Goal: Answer question/provide support

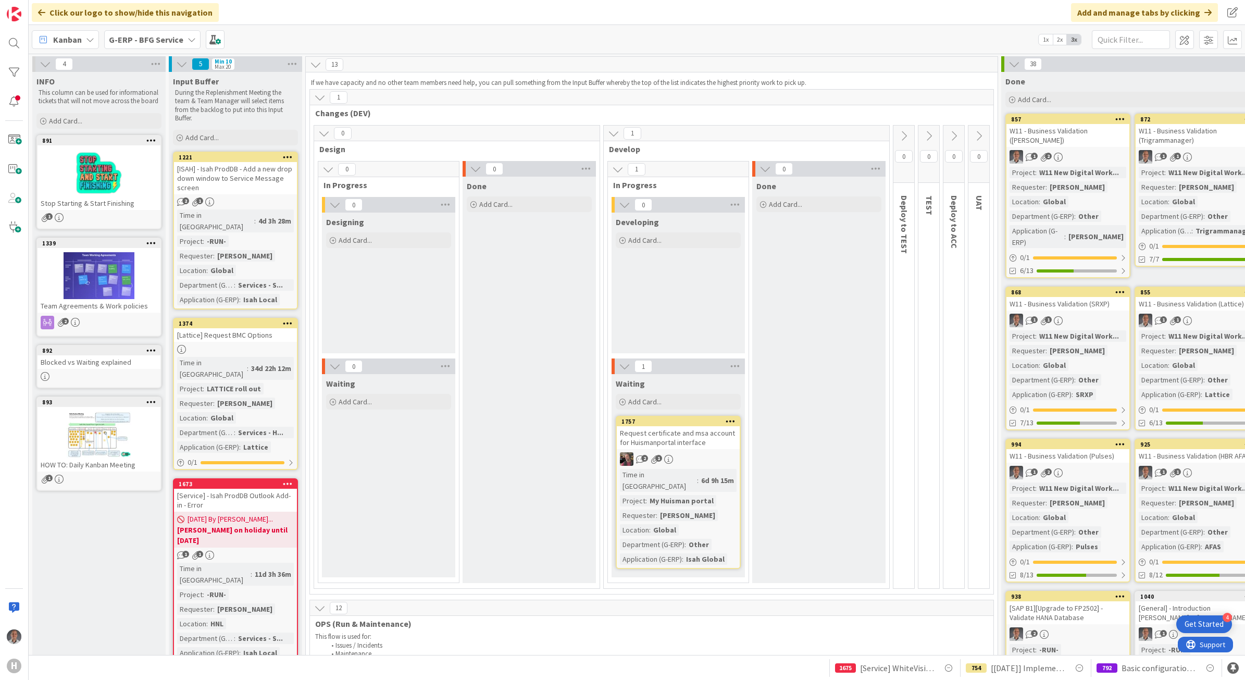
click at [168, 39] on b "G-ERP - BFG Service" at bounding box center [146, 39] width 74 height 10
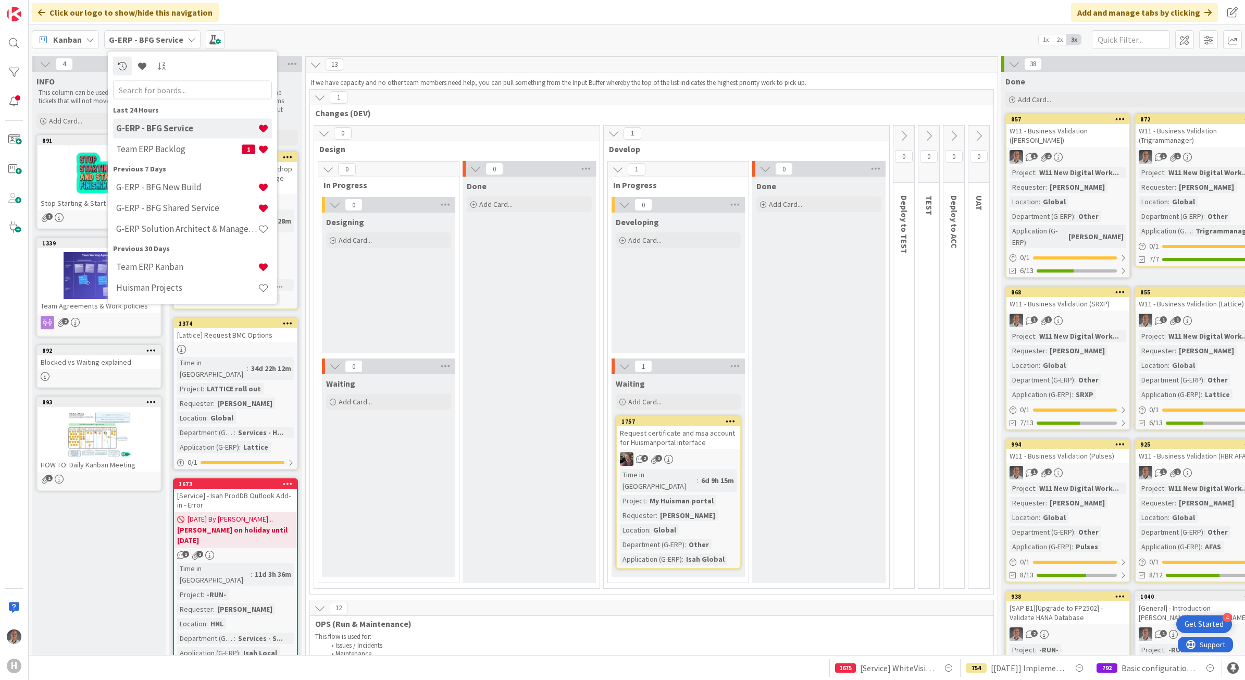
click at [168, 39] on b "G-ERP - BFG Service" at bounding box center [146, 39] width 74 height 10
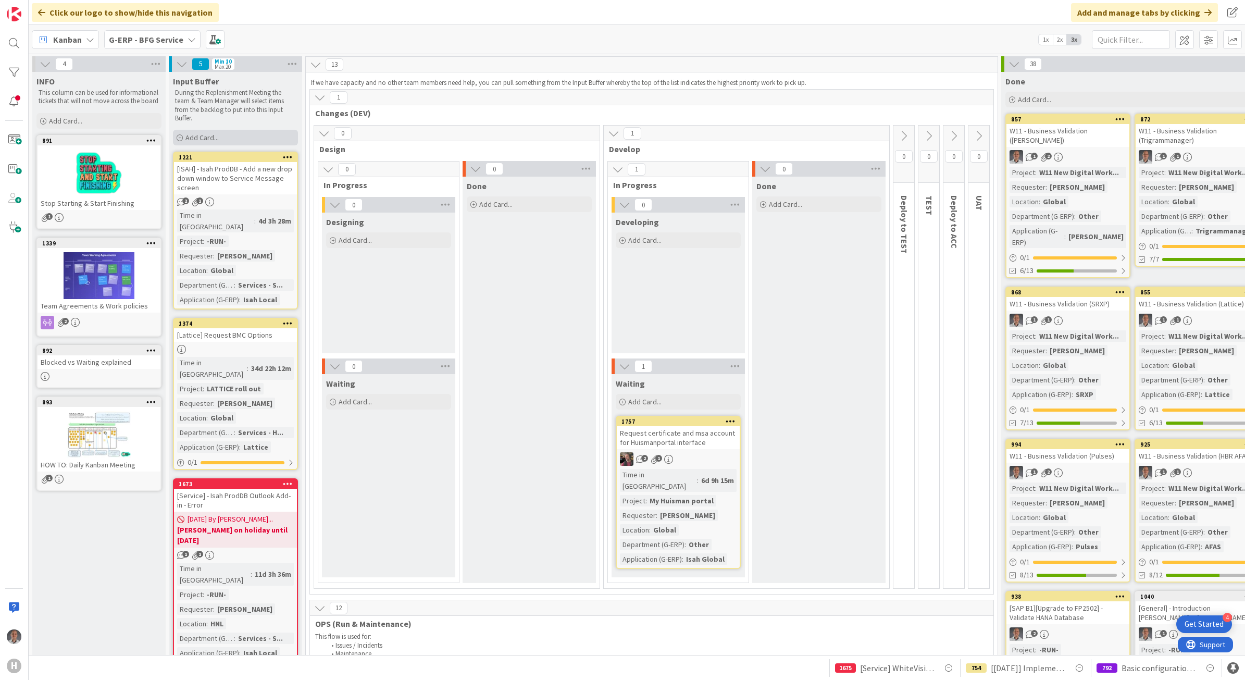
click at [248, 133] on div "Add Card..." at bounding box center [235, 138] width 125 height 16
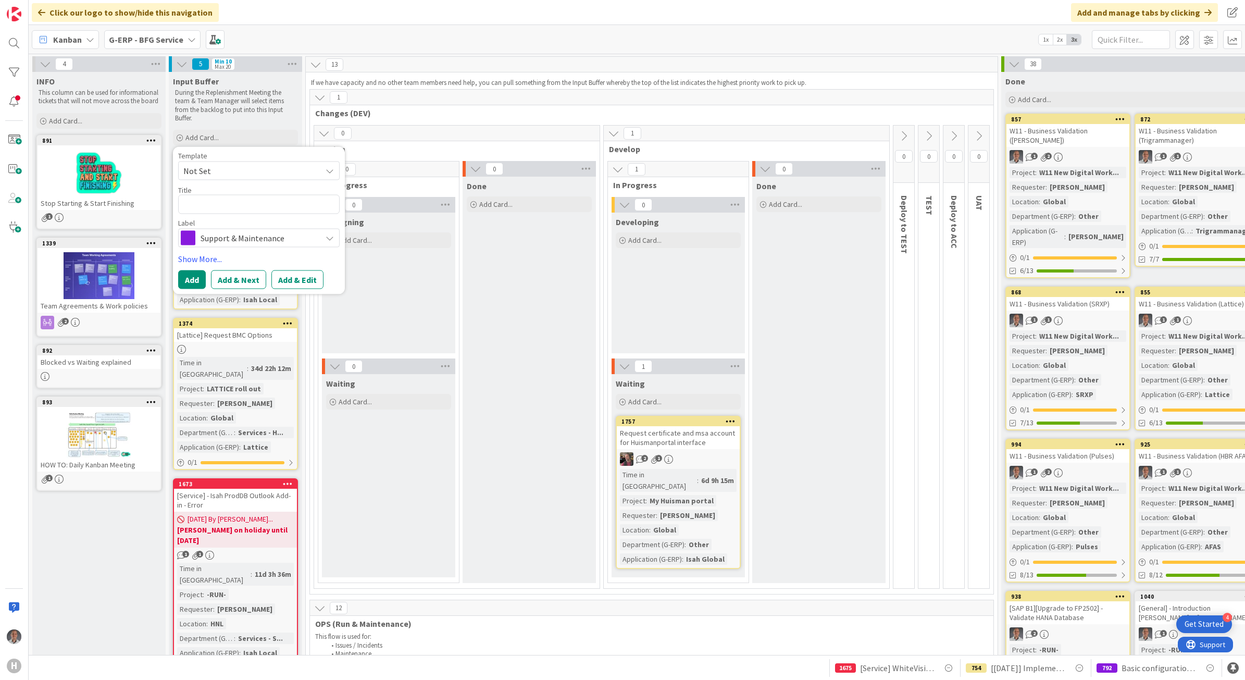
type textarea "x"
type textarea "]"
type textarea "x"
type textarea "]P"
type textarea "x"
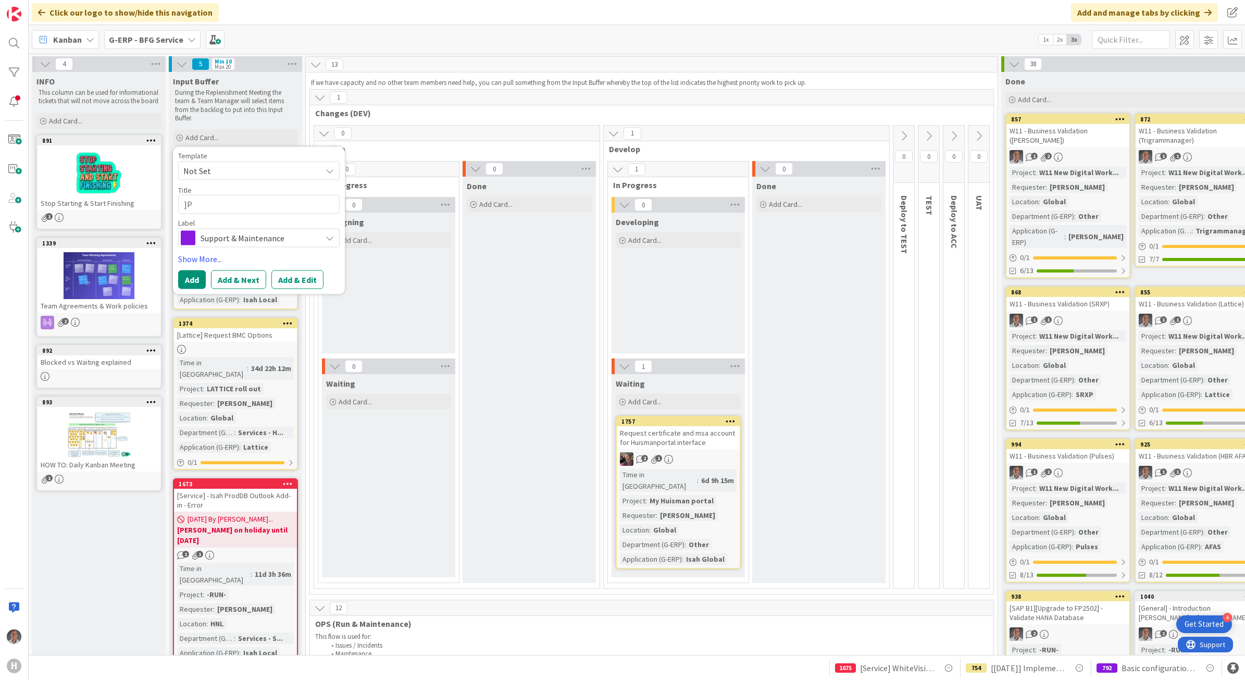
type textarea "]Po"
type textarea "x"
type textarea "]Pow"
type textarea "x"
type textarea "][PERSON_NAME]"
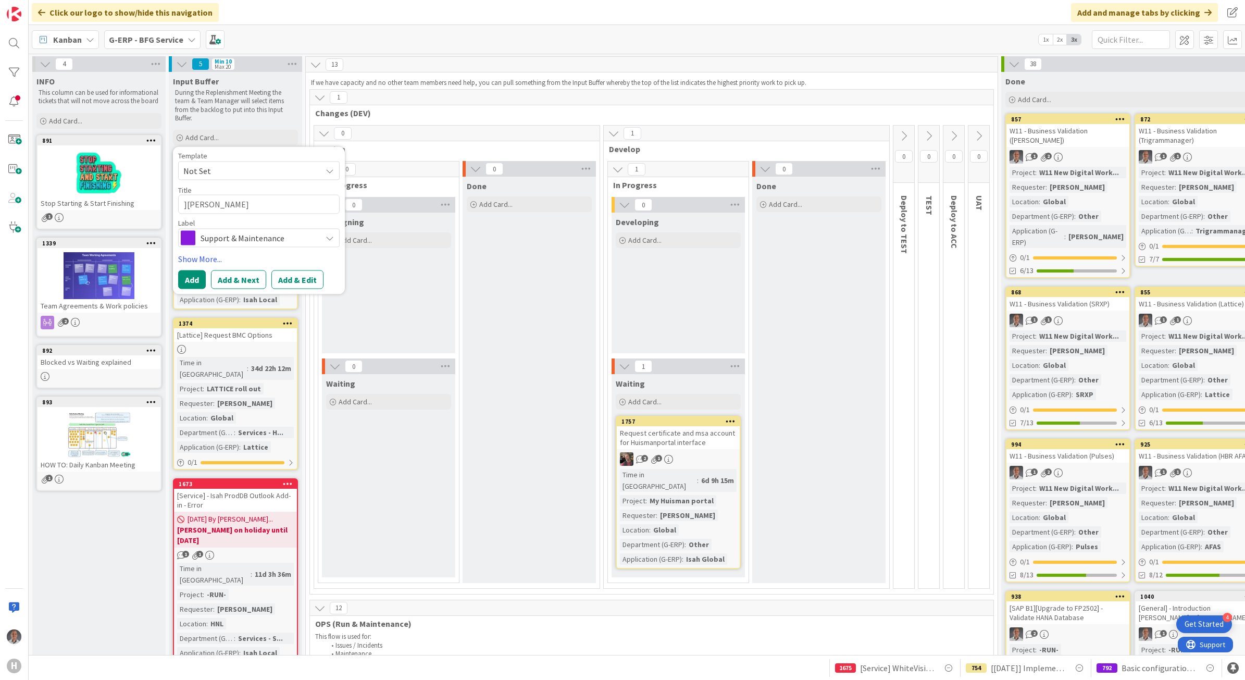
type textarea "x"
type textarea "]Power"
type textarea "x"
type textarea "{"
type textarea "x"
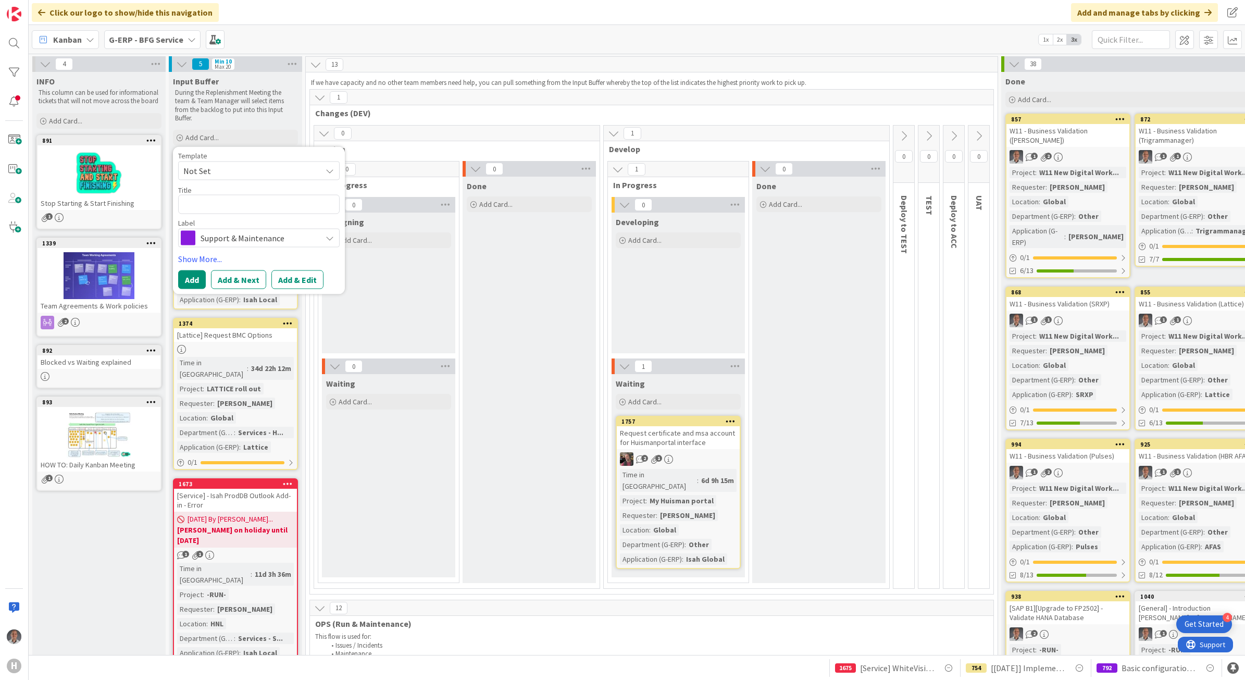
type textarea "["
type textarea "x"
type textarea "[P"
type textarea "x"
type textarea "[Po"
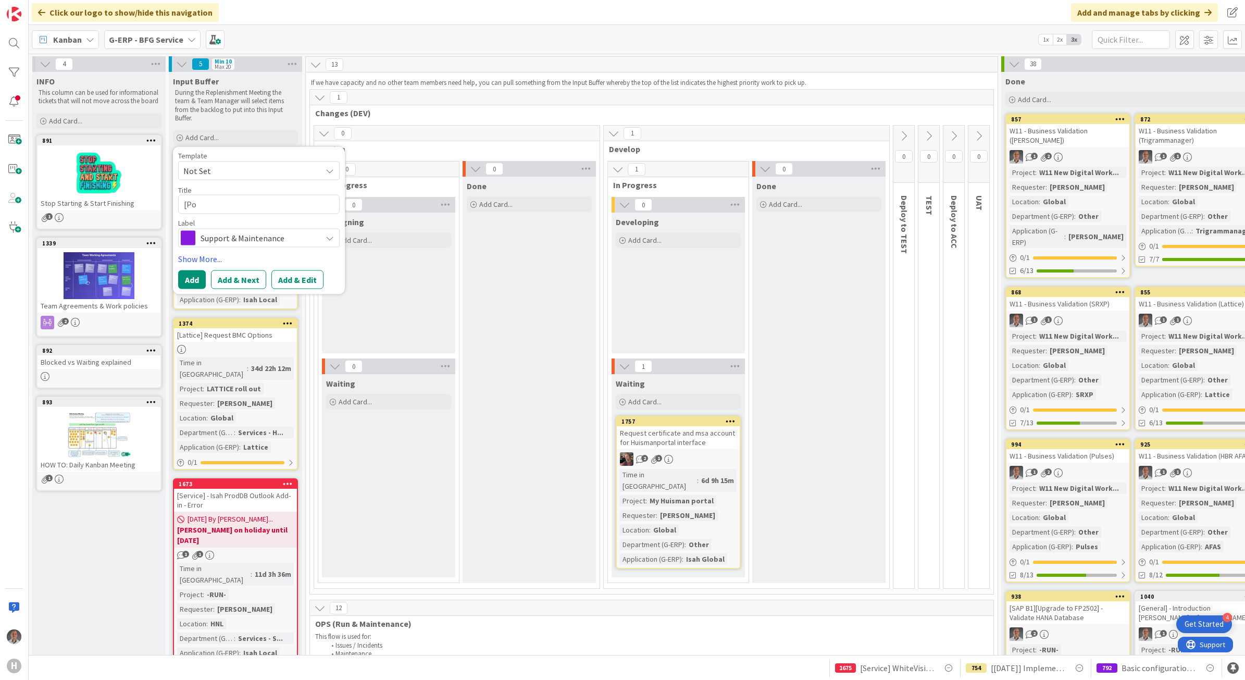
type textarea "x"
type textarea "[Pow"
type textarea "x"
type textarea "[[PERSON_NAME]"
type textarea "x"
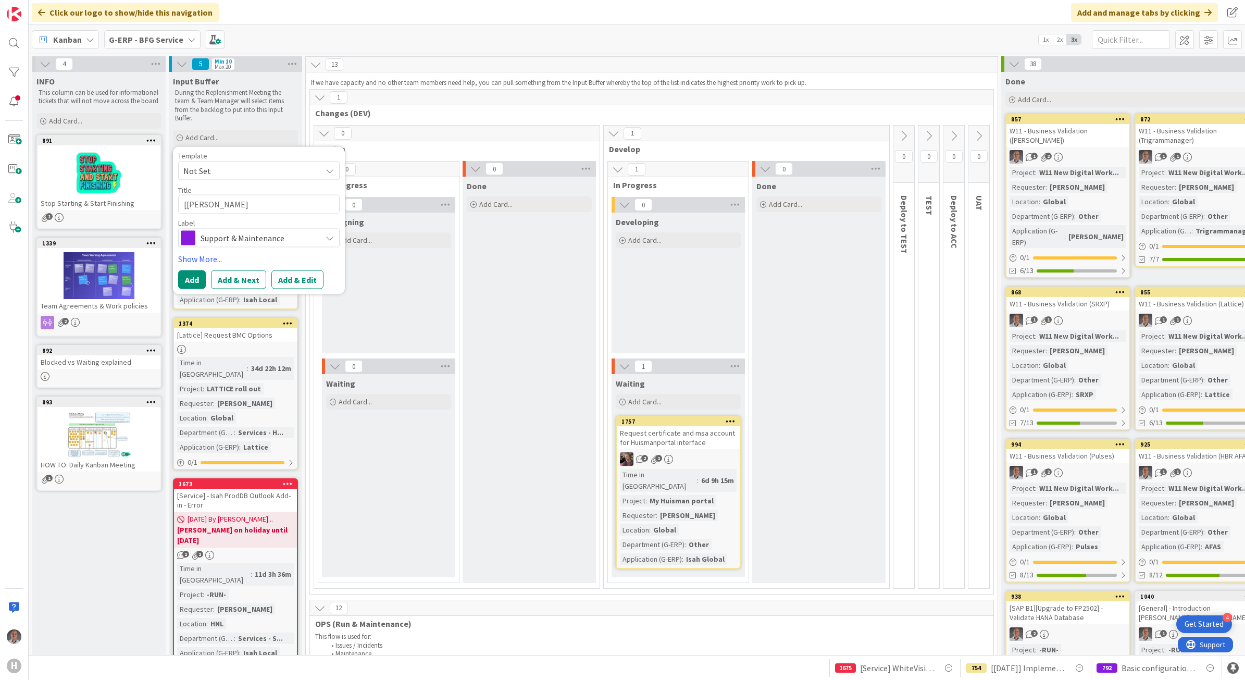
type textarea "[Power"
type textarea "x"
type textarea "[PowerA"
type textarea "x"
type textarea "[PowerAp"
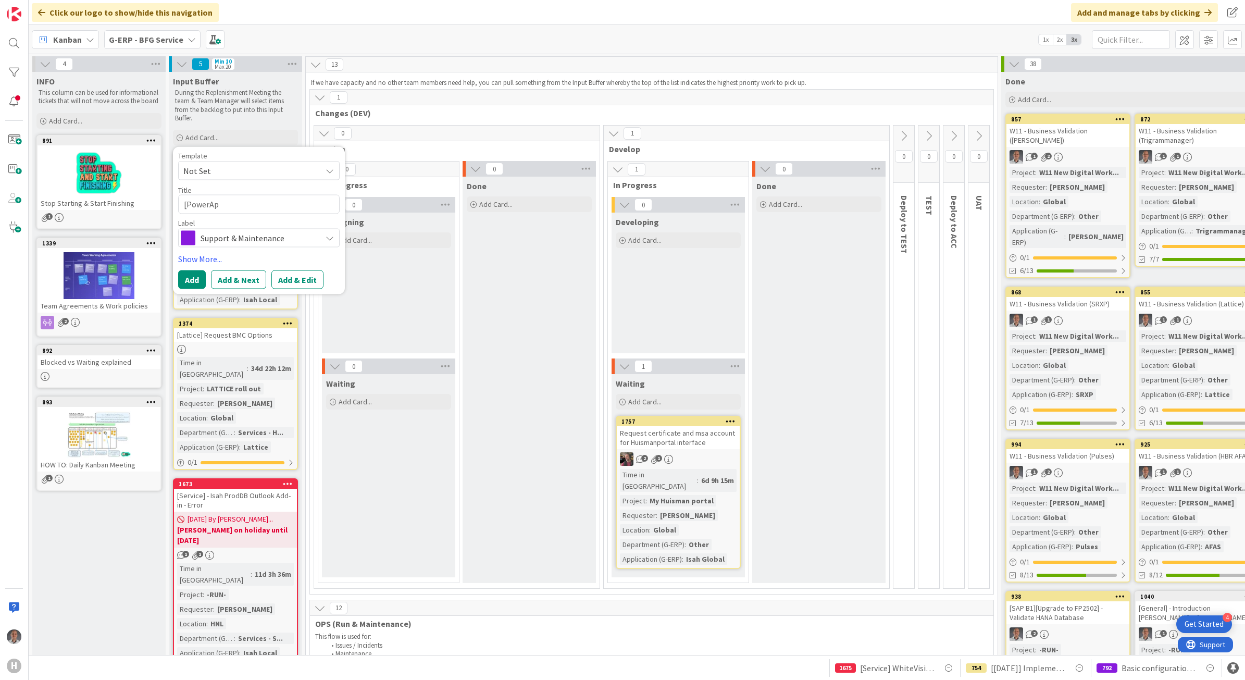
type textarea "x"
type textarea "[PowerApp"
type textarea "x"
type textarea "[PowerApps"
type textarea "x"
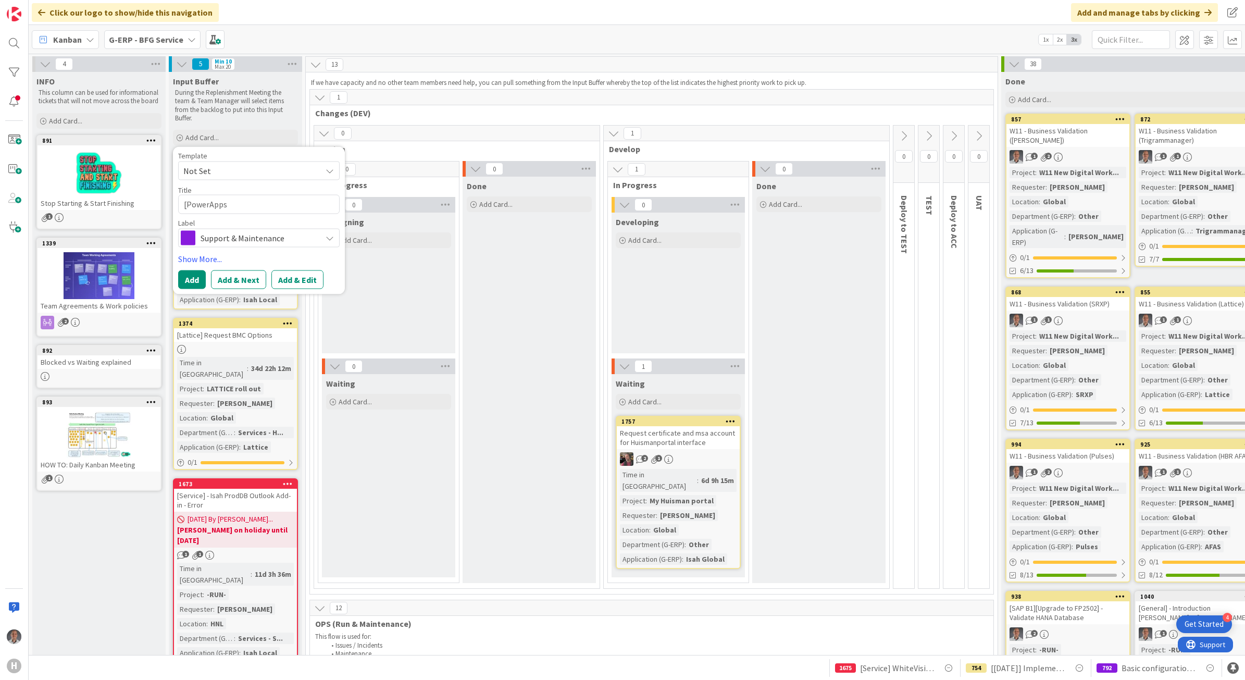
type textarea "[PowerApps]"
type textarea "x"
type textarea "[PowerApps]"
type textarea "x"
type textarea "[PowerApps] -"
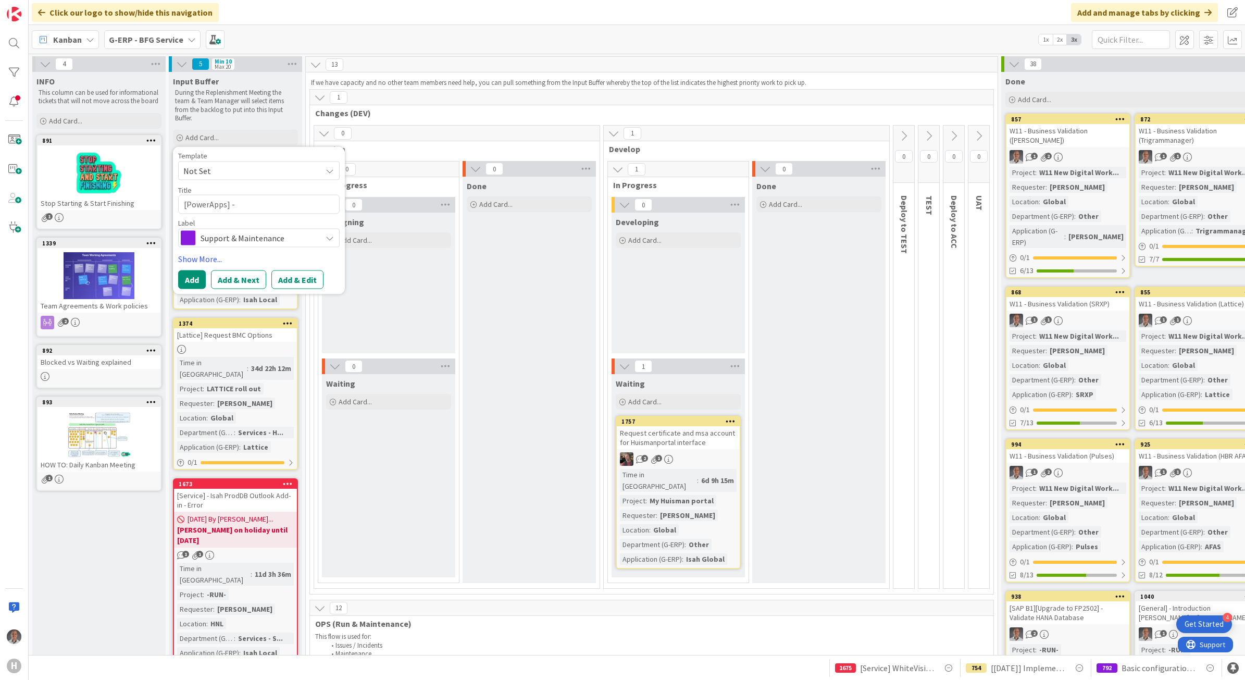
type textarea "x"
type textarea "[PowerApps] -"
type textarea "x"
type textarea "[PowerApps] -"
type textarea "x"
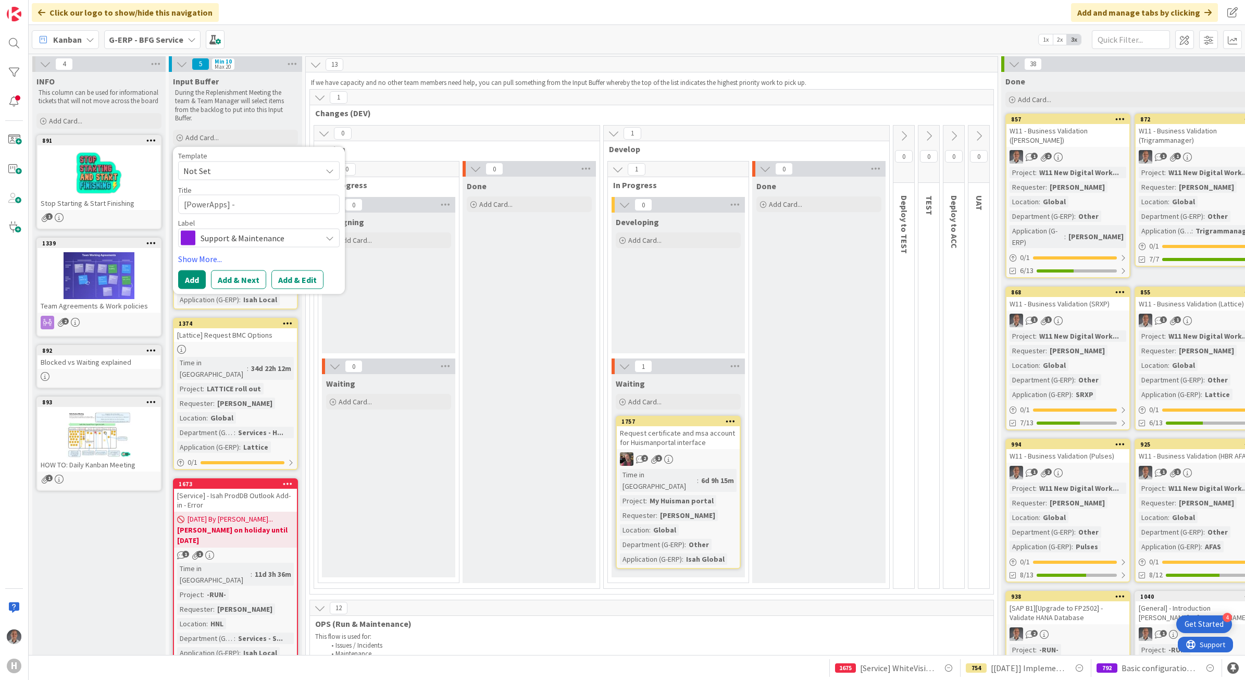
type textarea "[PowerApps]"
type textarea "x"
type textarea "[PowerApps] A"
type textarea "x"
type textarea "[PowerApps] Ac"
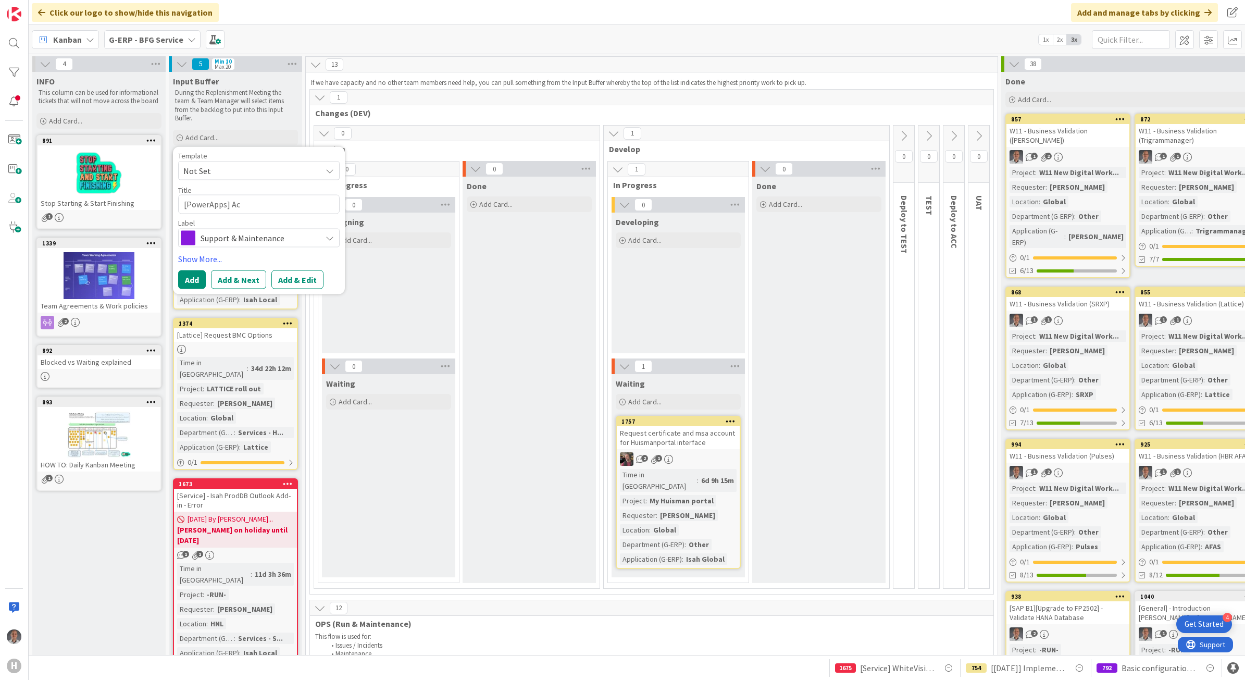
type textarea "x"
type textarea "[PowerApps] Acc"
type textarea "x"
type textarea "[PowerApps] Acce"
type textarea "x"
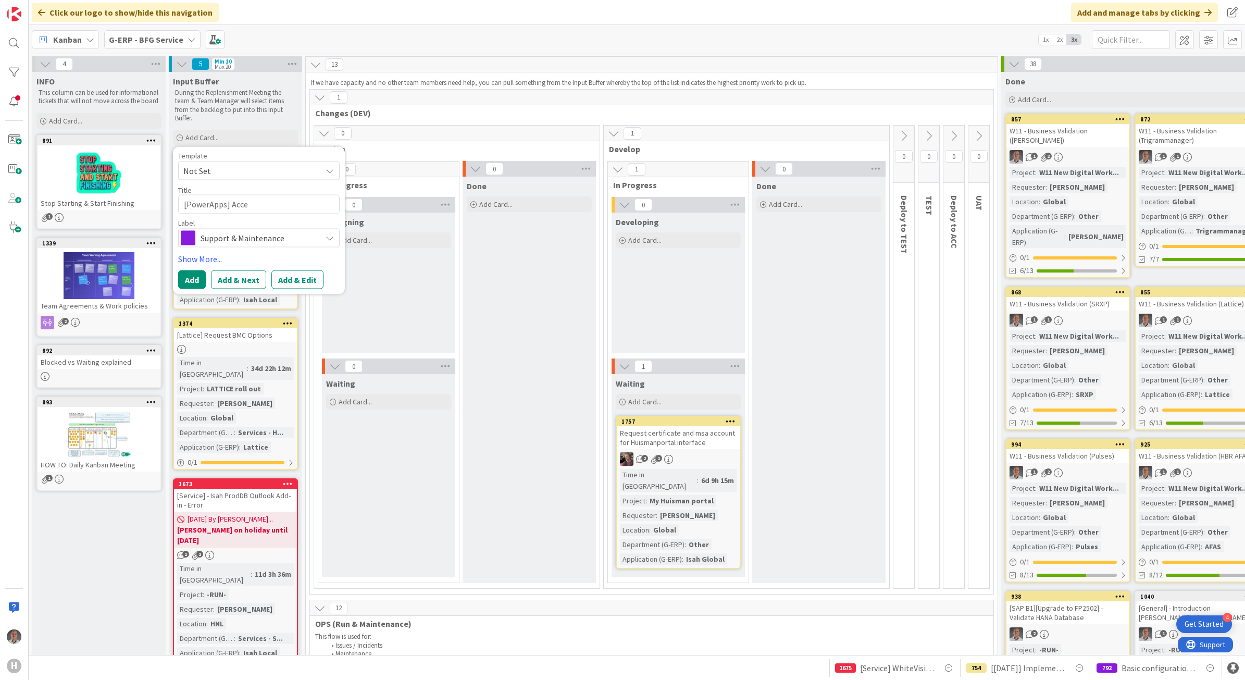
type textarea "[PowerApps] Acces"
type textarea "x"
type textarea "[PowerApps] Access"
type textarea "x"
type textarea "[PowerApps] Access"
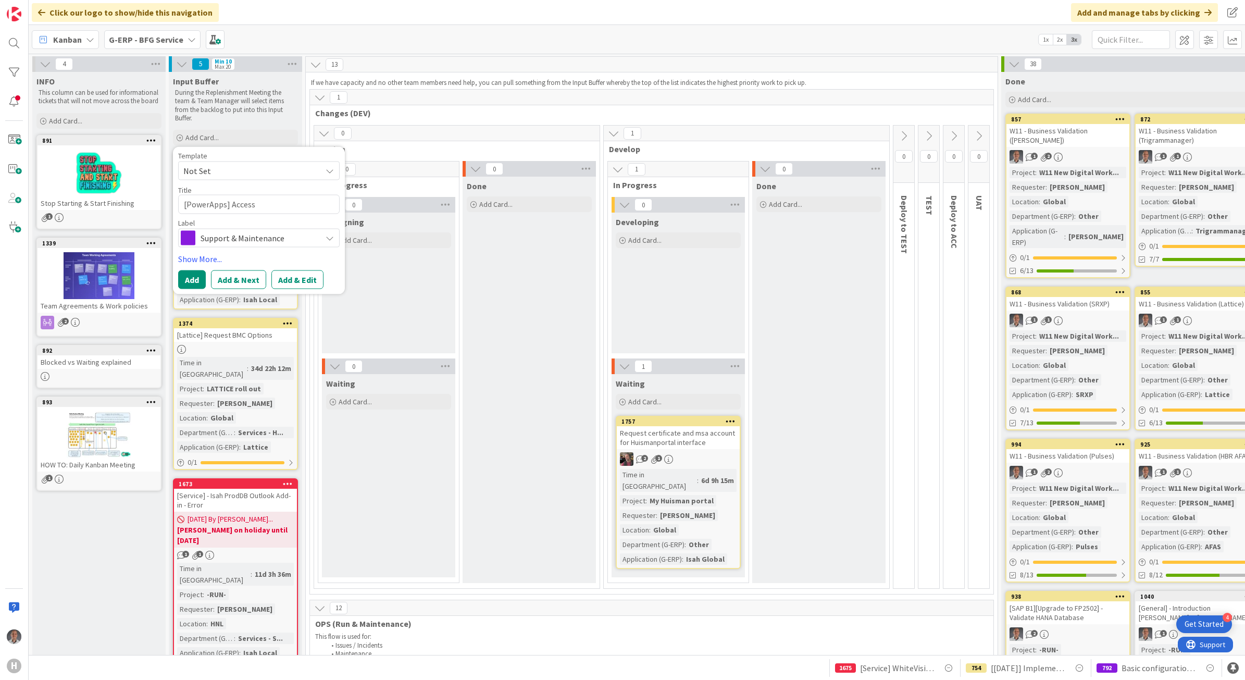
type textarea "x"
type textarea "[PowerApps] Access C"
type textarea "x"
type textarea "[PowerApps] Access Co"
type textarea "x"
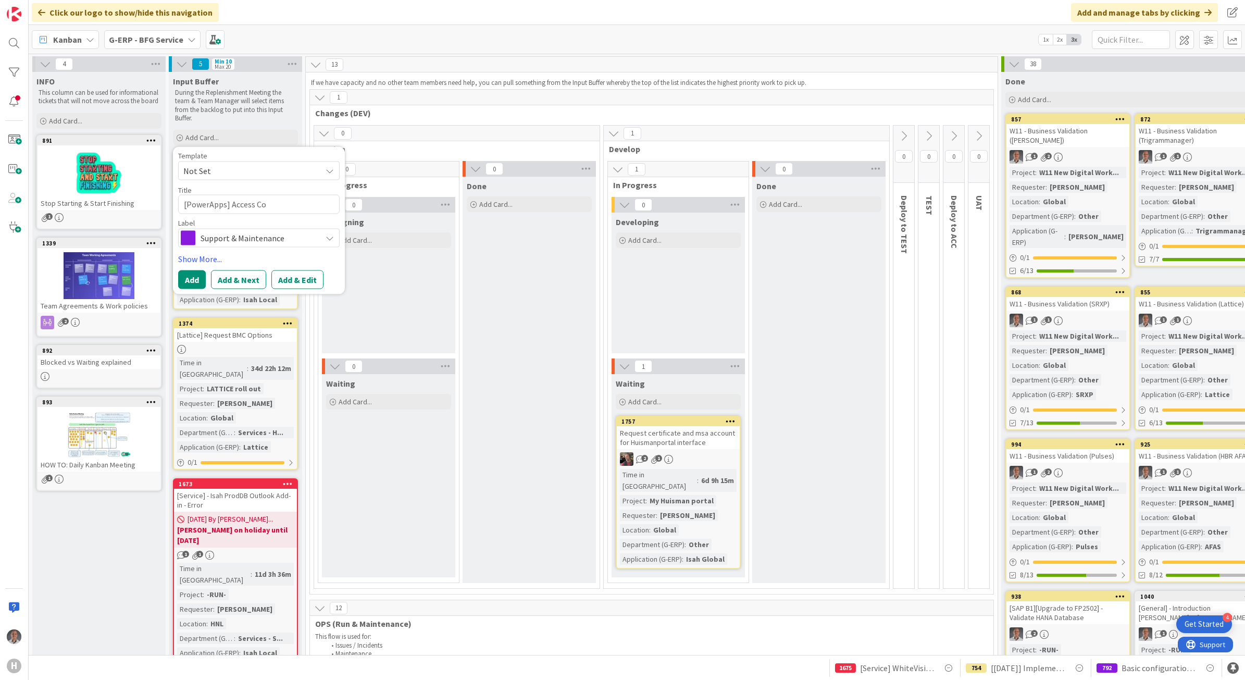
type textarea "[PowerApps] Access Con"
type textarea "x"
type textarea "[PowerApps] Access Cont"
type textarea "x"
type textarea "[PowerApps] Access Contr"
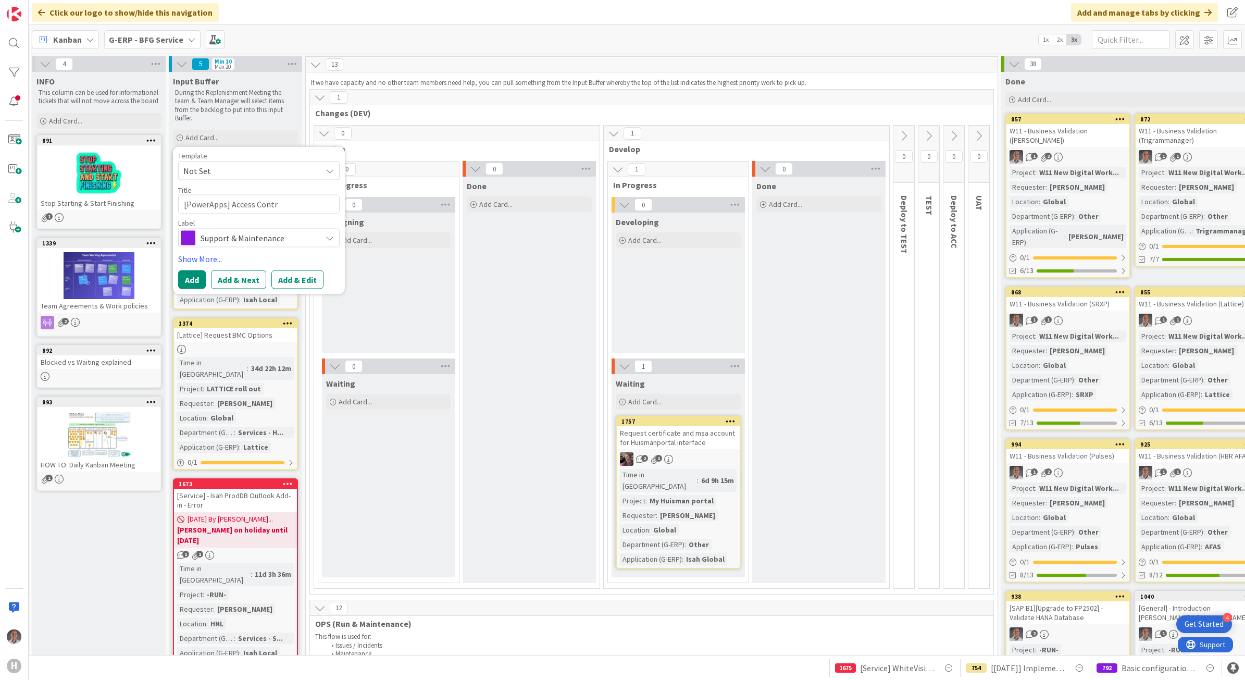
type textarea "x"
type textarea "[PowerApps] Access Contro"
type textarea "x"
type textarea "[PowerApps] Access Control"
type textarea "x"
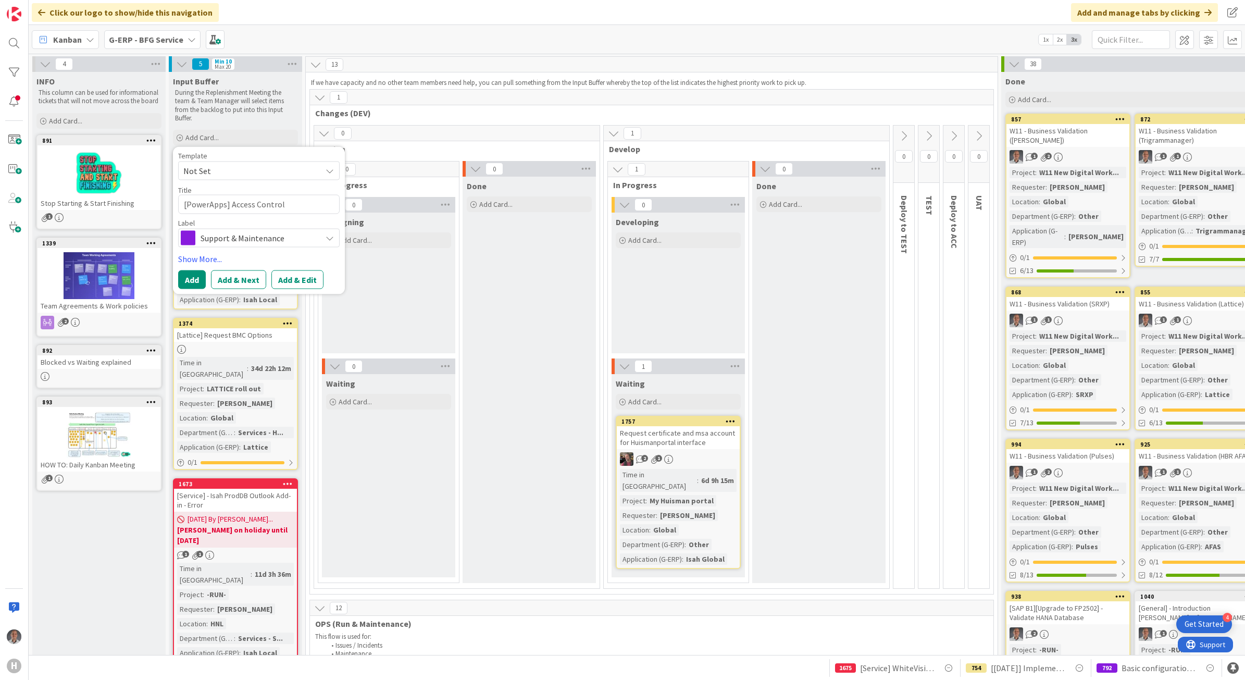
type textarea "[PowerApps] Access Control"
type textarea "x"
type textarea "[PowerApps] Access Control n"
type textarea "x"
type textarea "[PowerApps] Access Control no"
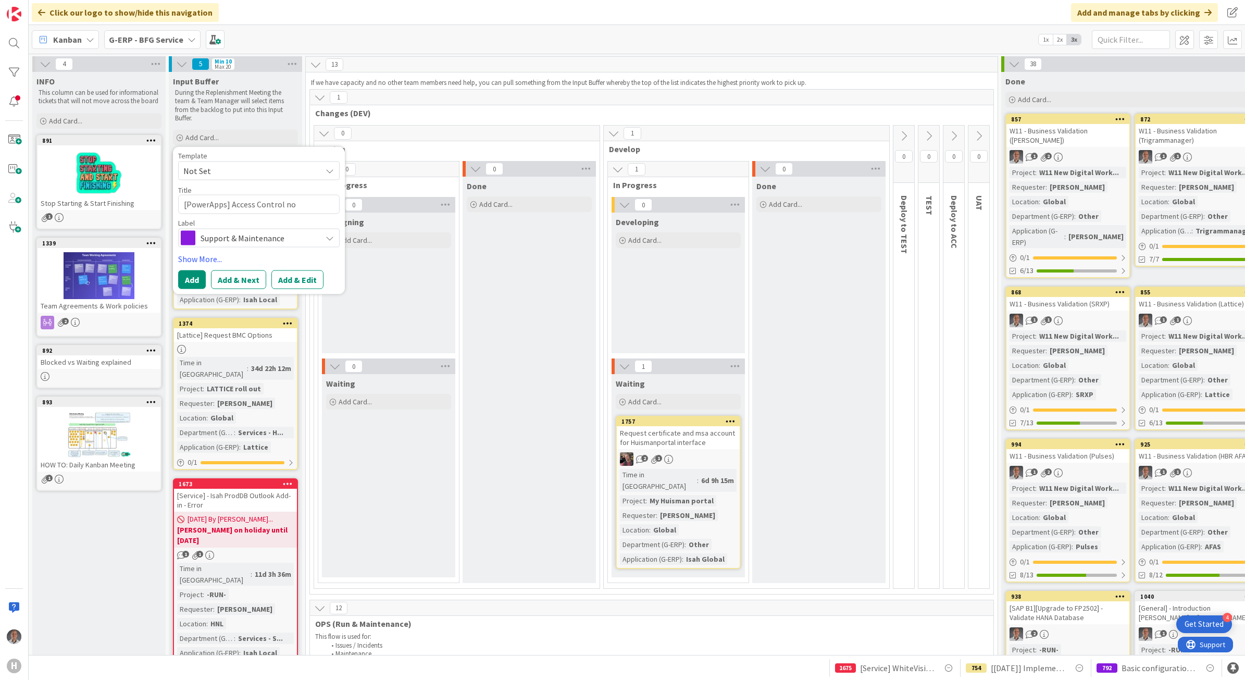
type textarea "x"
type textarea "[PowerApps] Access Control not"
type textarea "x"
type textarea "[PowerApps] Access Control not"
type textarea "x"
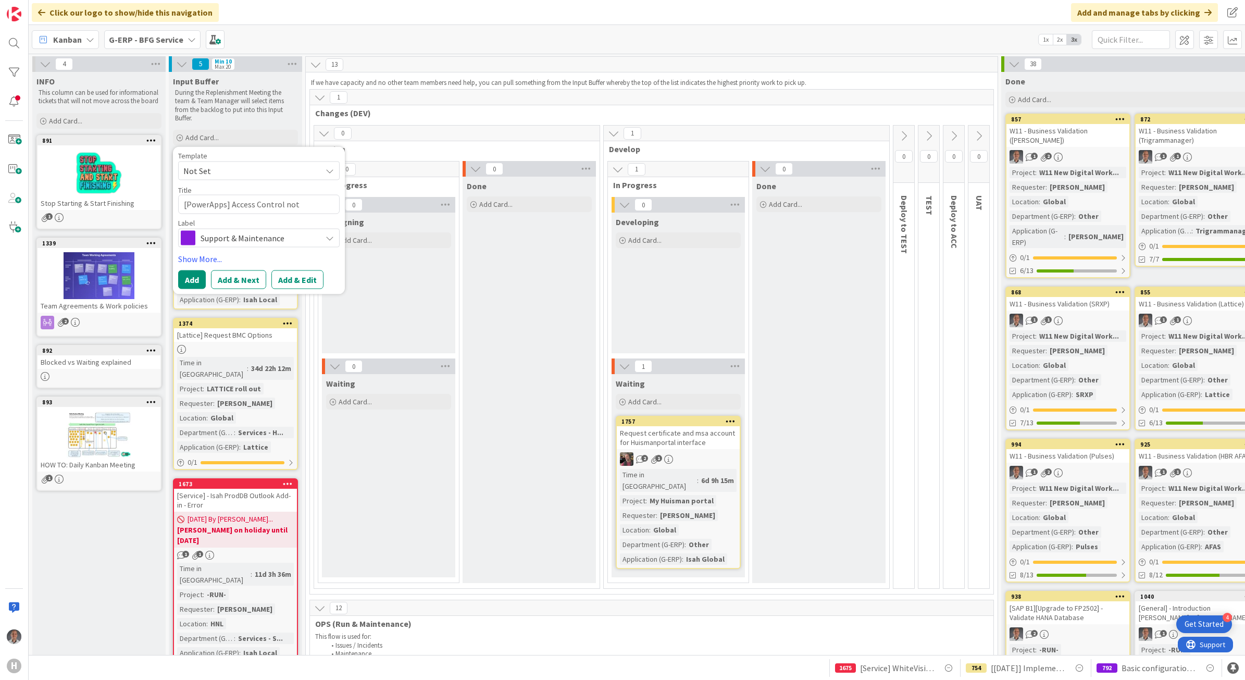
type textarea "[PowerApps] Access Control not r"
type textarea "x"
type textarea "[PowerApps] Access Control not re"
type textarea "x"
type textarea "[PowerApps] Access Control not reg"
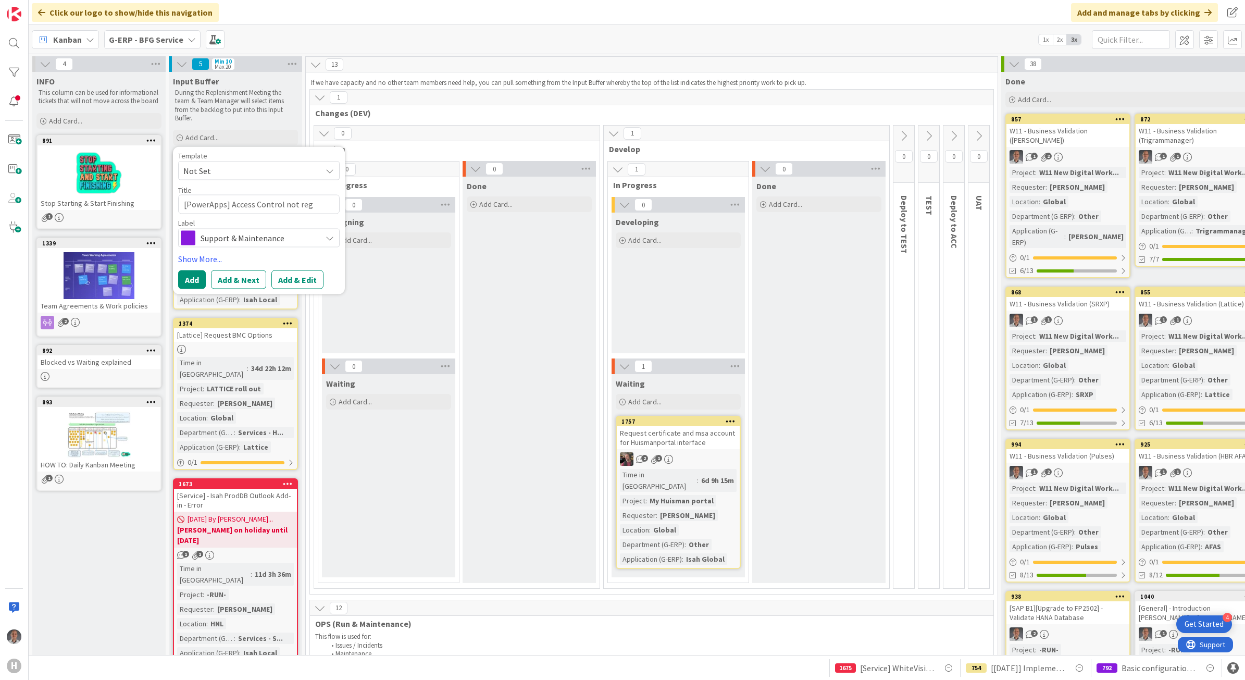
type textarea "x"
type textarea "[PowerApps] Access Control not regi"
type textarea "x"
type textarea "[PowerApps] Access Control not regis"
type textarea "x"
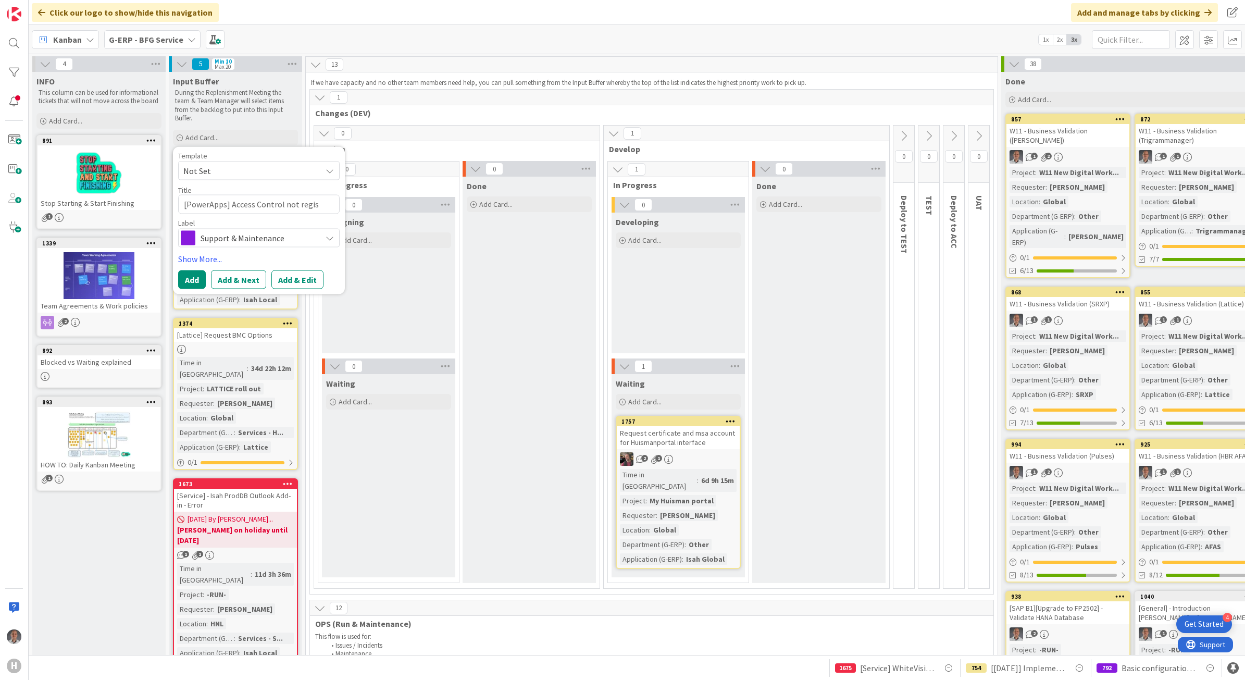
type textarea "[PowerApps] Access Control not regist"
type textarea "x"
type textarea "[PowerApps] Access Control not registe"
type textarea "x"
type textarea "[PowerApps] Access Control not register"
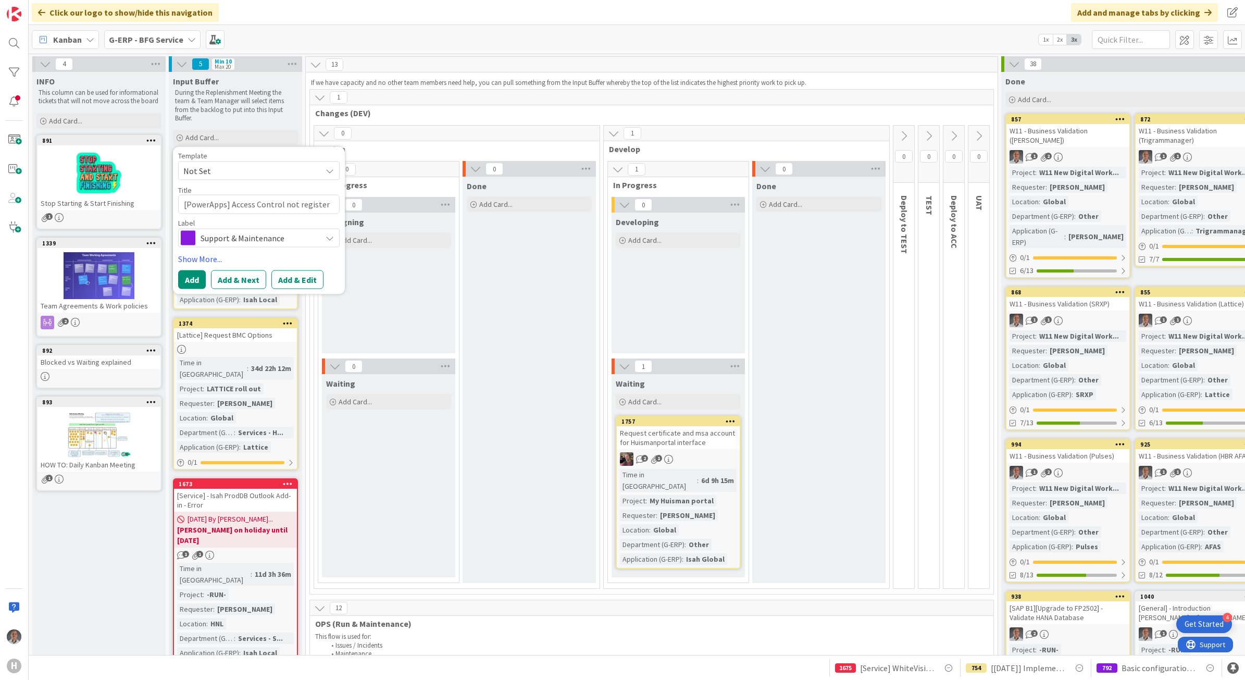
type textarea "x"
type textarea "[PowerApps] Access Control not registeri"
type textarea "x"
type textarea "[PowerApps] Access Control not registerin"
type textarea "x"
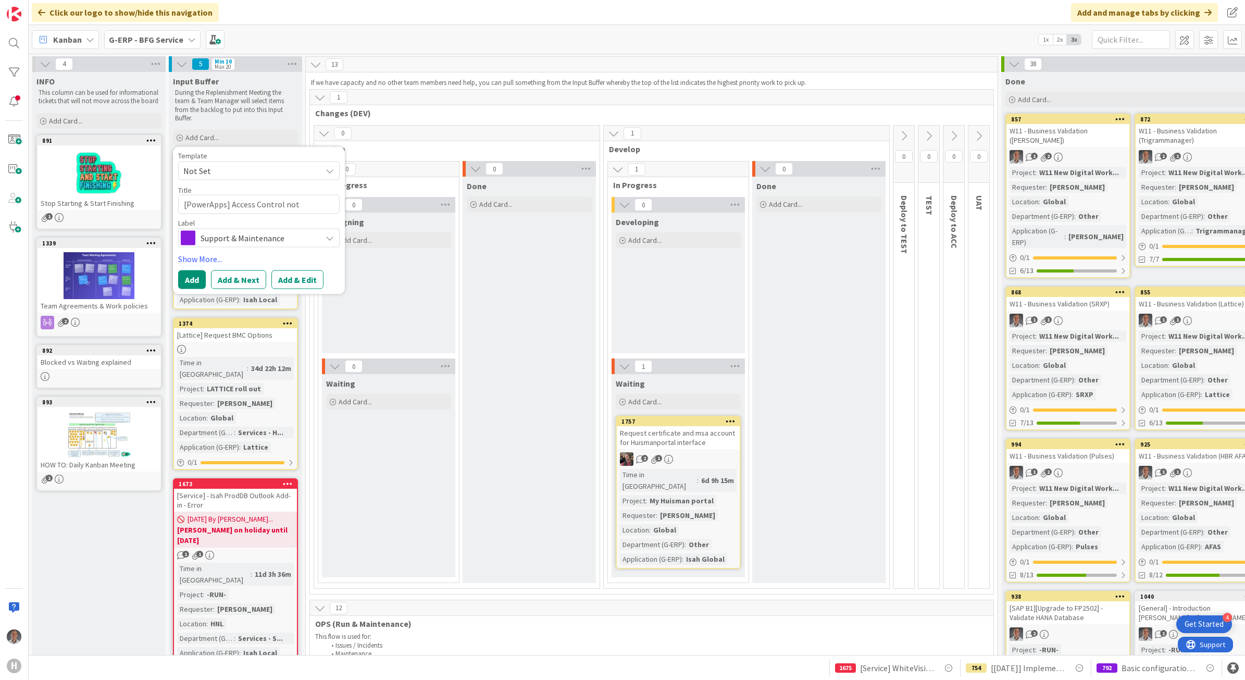
type textarea "[PowerApps] Access Control not registering"
type textarea "x"
type textarea "[PowerApps] Access Control not registering"
type textarea "x"
type textarea "[PowerApps] Access Control not registering E"
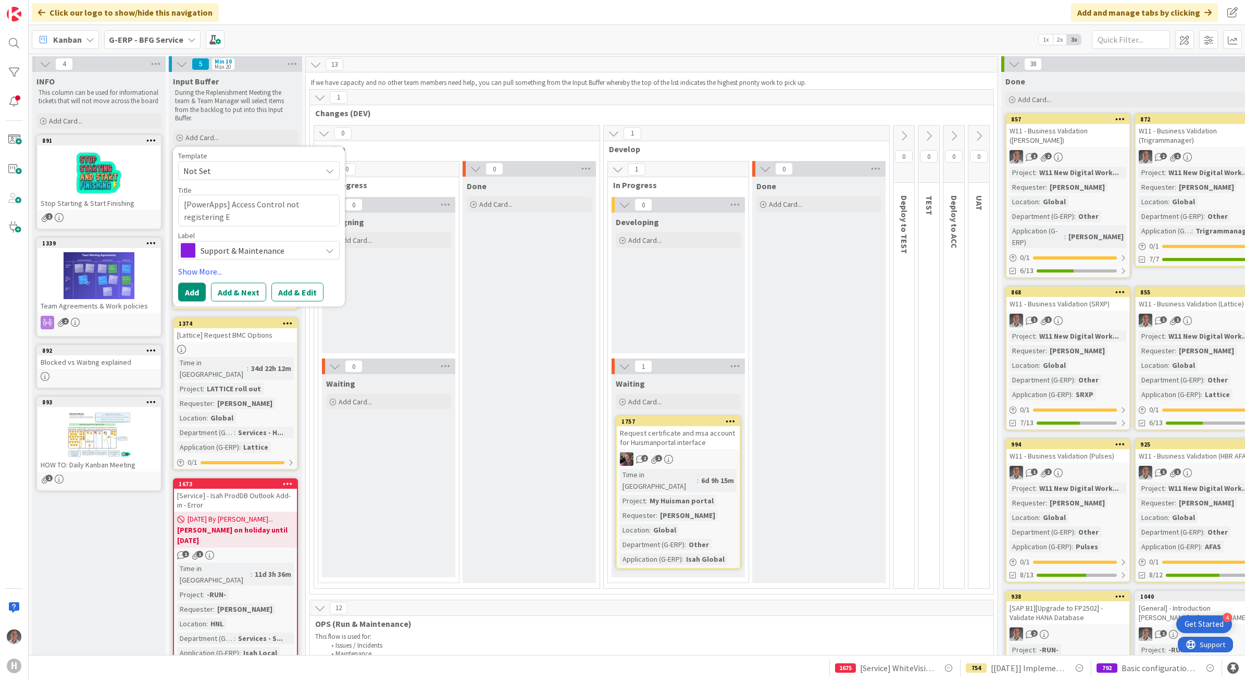
type textarea "x"
type textarea "[PowerApps] Access Control not registering Ex"
type textarea "x"
type textarea "[PowerApps] Access Control not registering Exi"
type textarea "x"
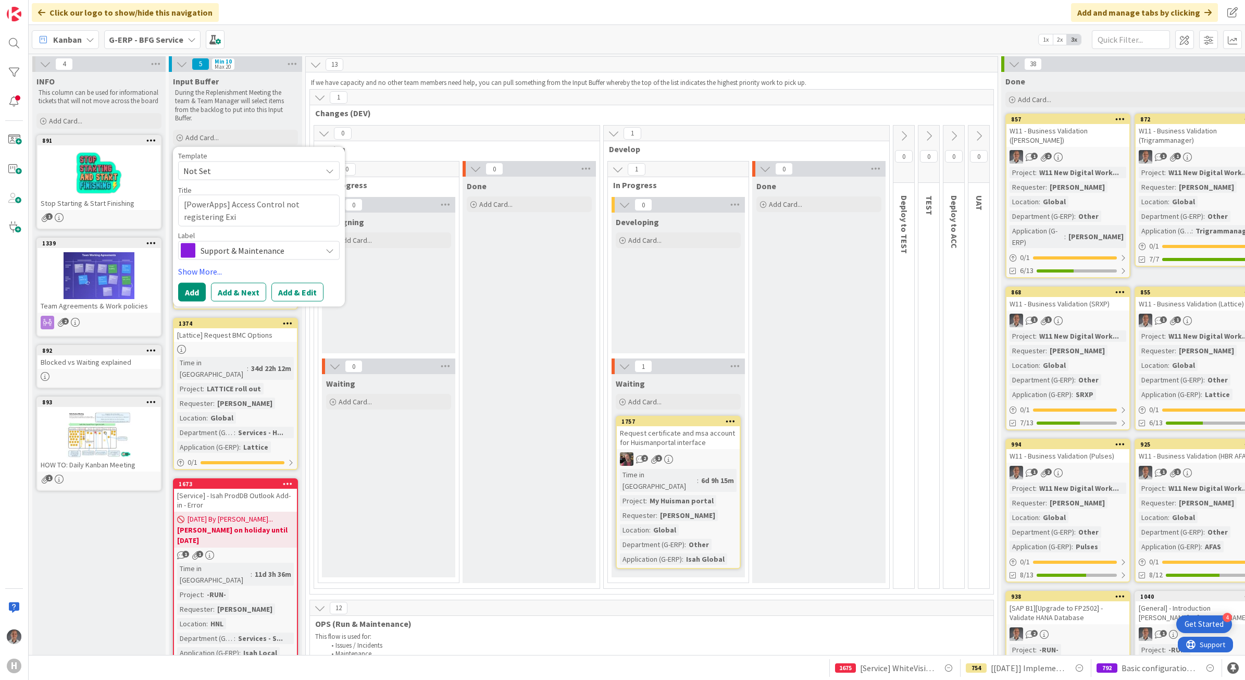
type textarea "[PowerApps] Access Control not registering Exit"
type textarea "x"
type textarea "[PowerApps] Access Control not registering Exit"
type textarea "x"
type textarea "[PowerApps] Access Control not registering Exit t"
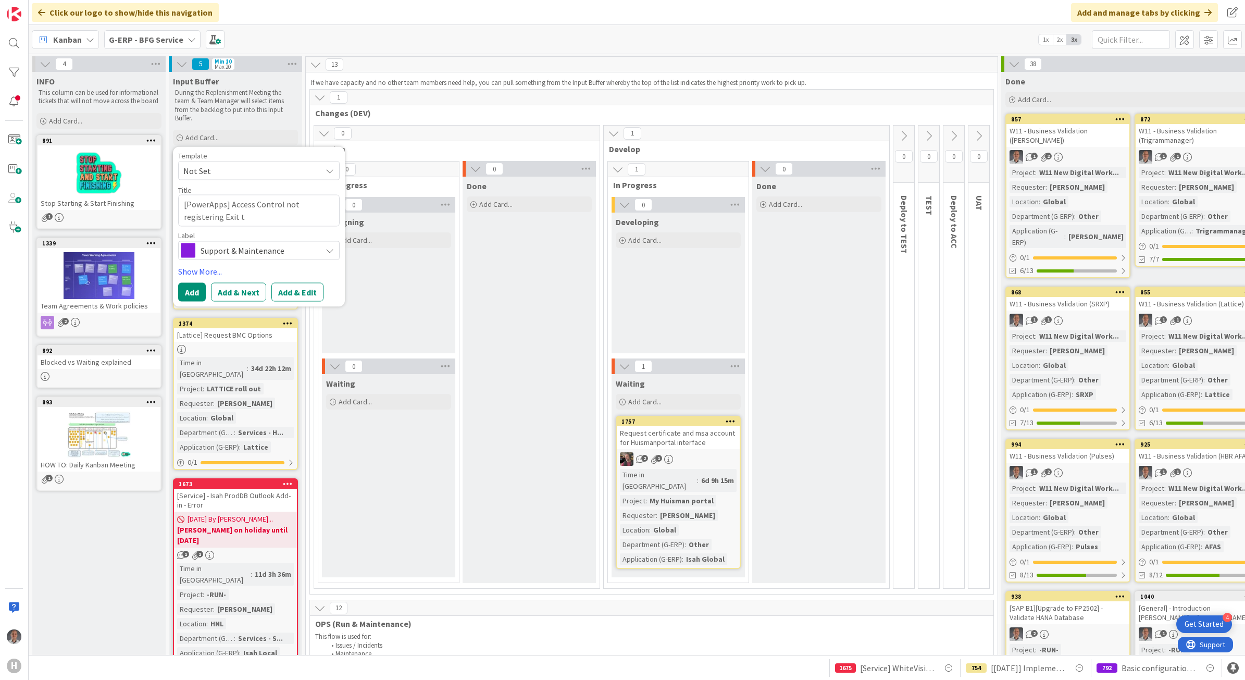
type textarea "x"
type textarea "[PowerApps] Access Control not registering Exit ti"
type textarea "x"
type textarea "[PowerApps] Access Control not registering Exit [PERSON_NAME]"
type textarea "x"
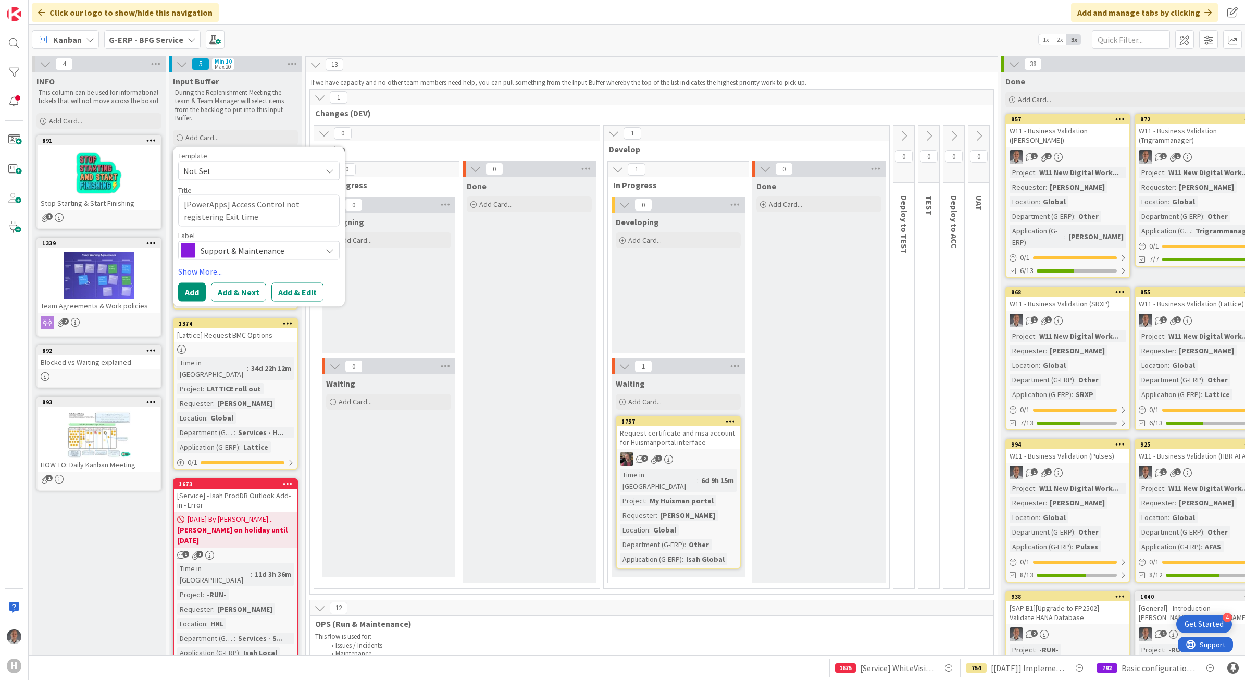
type textarea "[PowerApps] Access Control not registering Exit time"
click at [242, 255] on span "Support & Maintenance" at bounding box center [258, 250] width 116 height 15
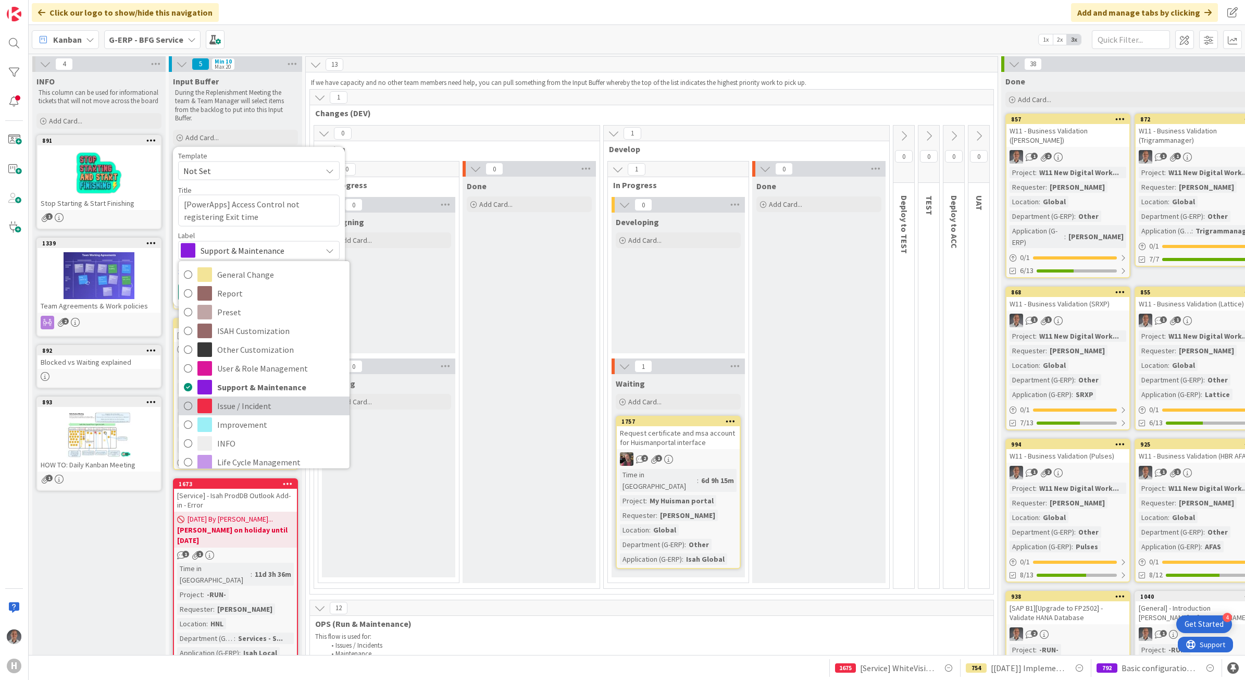
click at [238, 403] on span "Issue / Incident" at bounding box center [280, 406] width 127 height 16
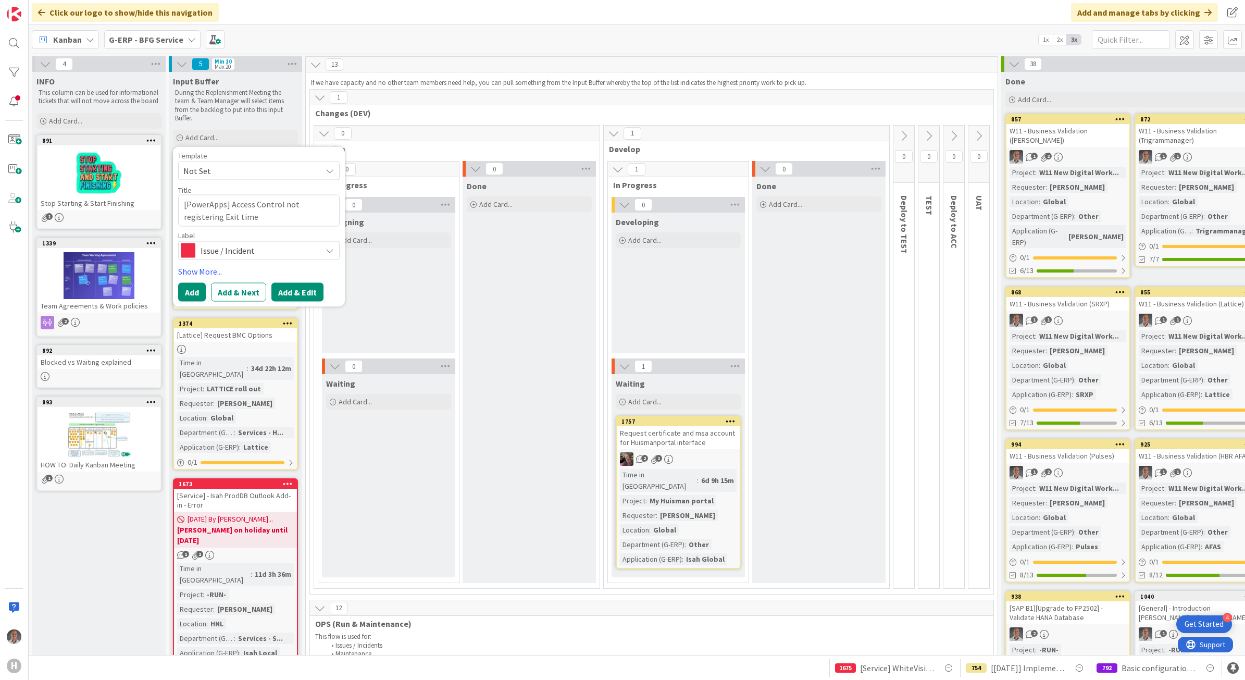
click at [295, 292] on button "Add & Edit" at bounding box center [297, 291] width 52 height 19
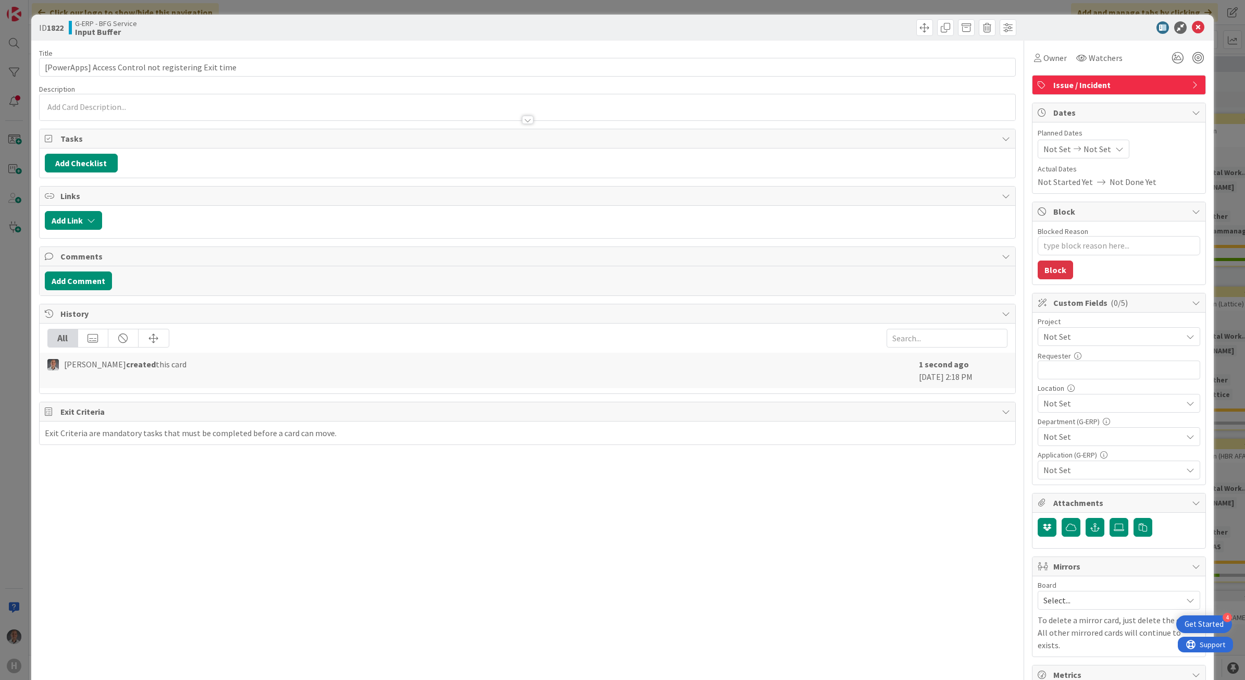
type textarea "x"
click at [356, 108] on div at bounding box center [528, 107] width 976 height 26
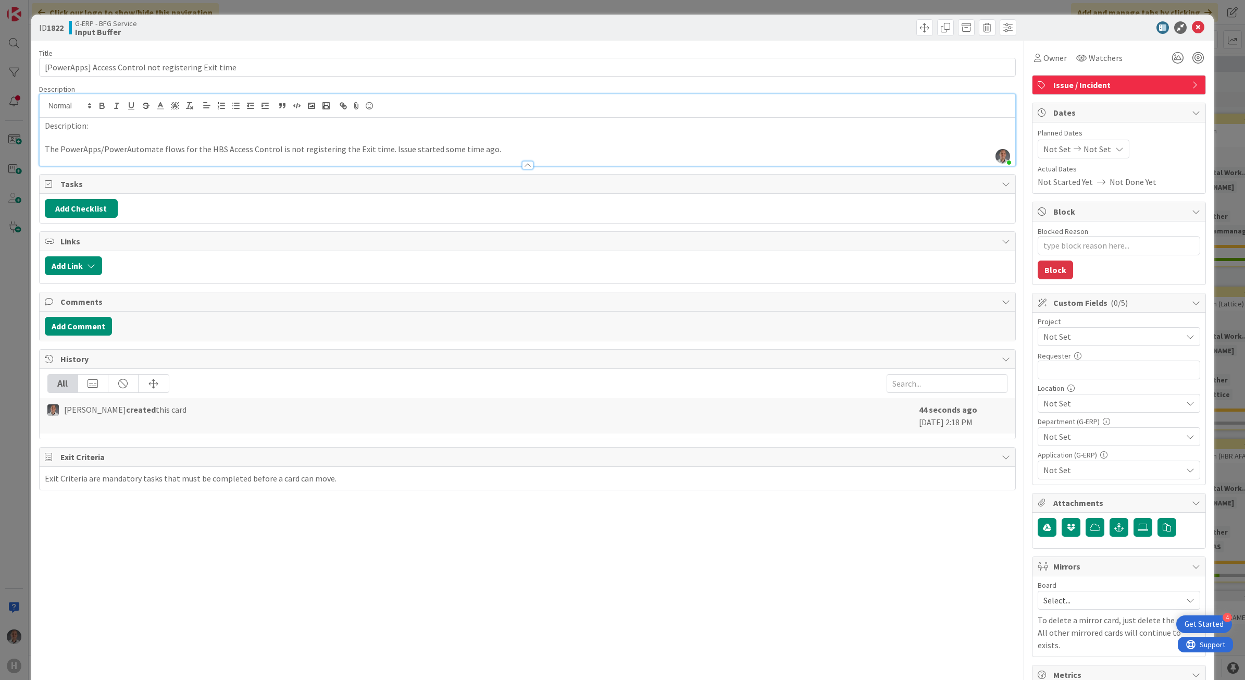
click at [1062, 332] on span "Not Set" at bounding box center [1109, 336] width 133 height 15
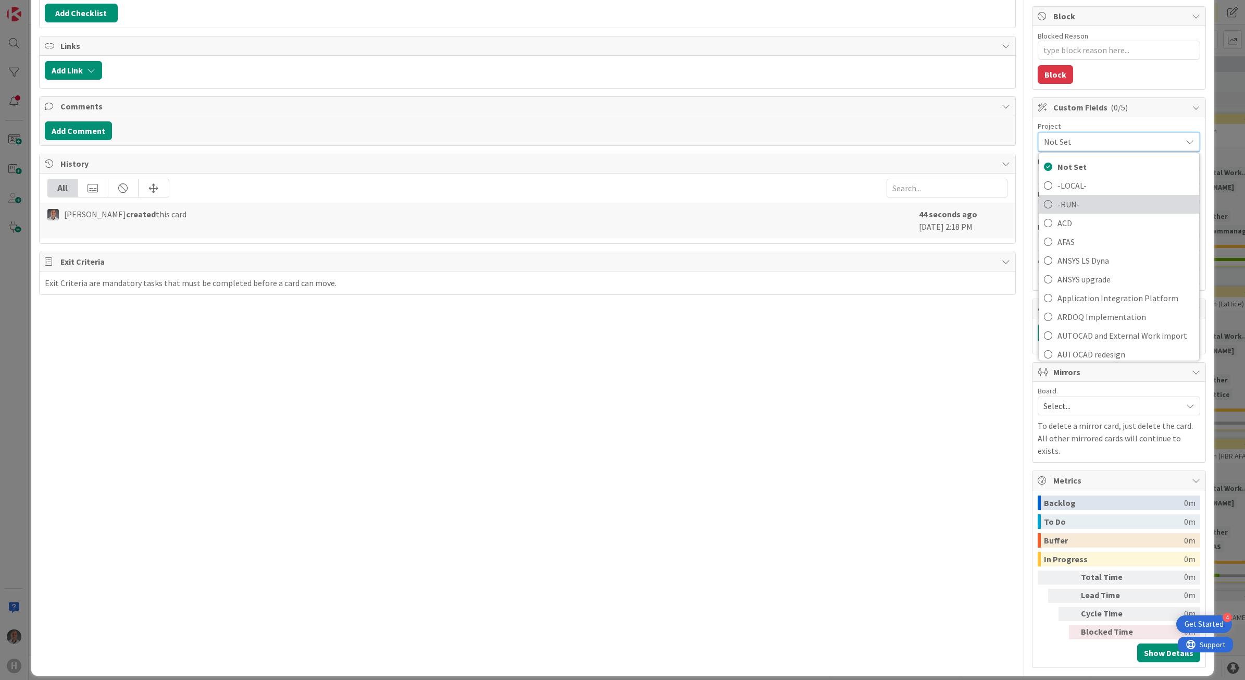
click at [1108, 204] on span "-RUN-" at bounding box center [1125, 204] width 136 height 16
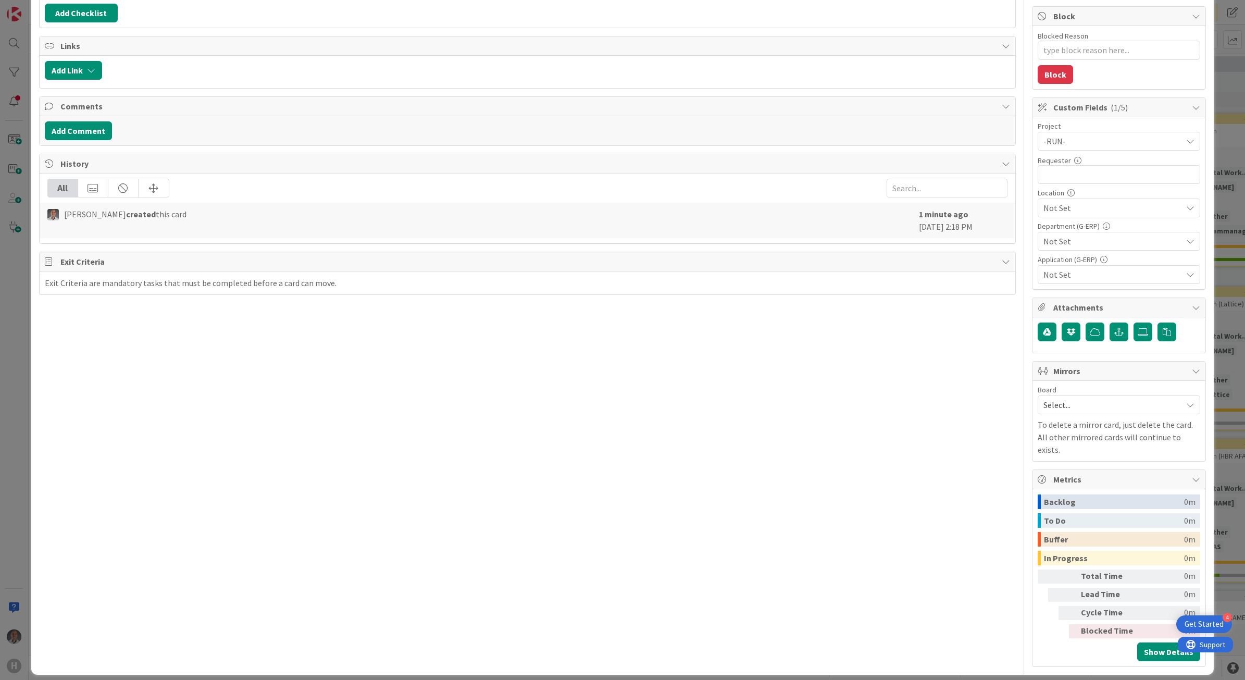
type textarea "x"
click at [1075, 178] on input "text" at bounding box center [1118, 174] width 162 height 19
type input "[PERSON_NAME]"
type textarea "x"
type input "[PERSON_NAME]"
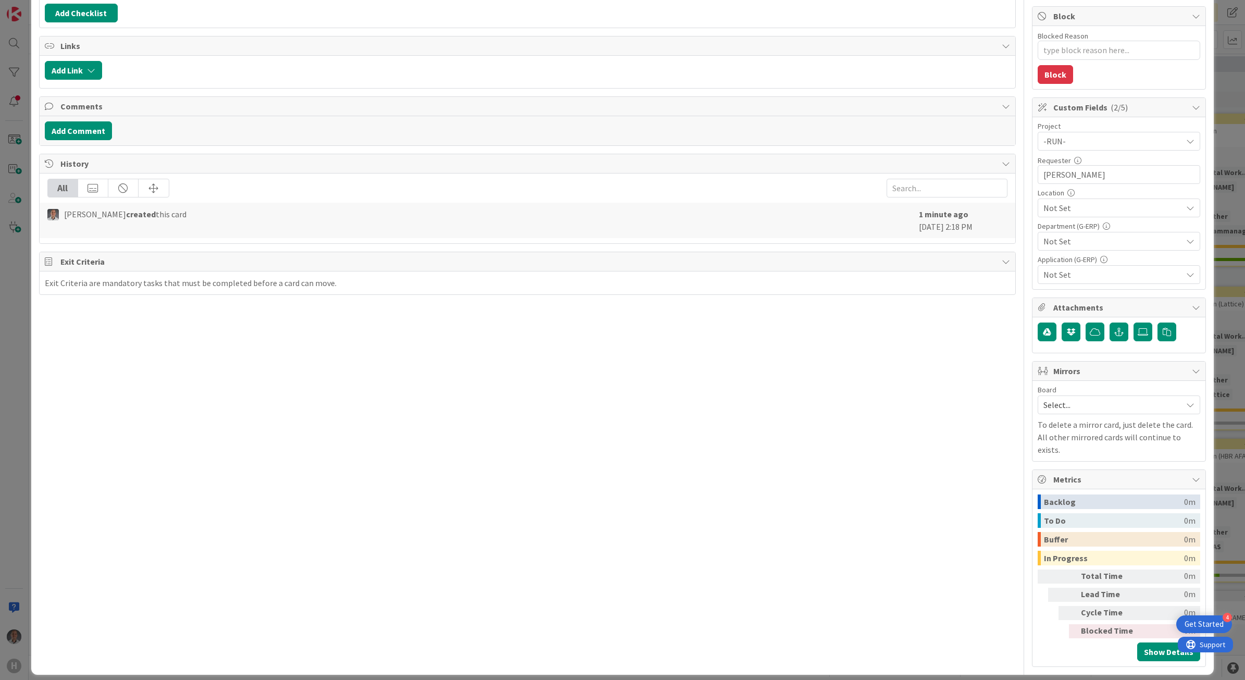
click at [1121, 214] on span "Not Set" at bounding box center [1112, 208] width 139 height 12
click at [1071, 337] on link "HBR" at bounding box center [1117, 344] width 166 height 19
click at [974, 350] on div "Title 52 / 128 [PowerApps] Access Control not registering Exit time Description…" at bounding box center [527, 255] width 977 height 821
click at [1063, 249] on div "Not Set" at bounding box center [1118, 241] width 162 height 19
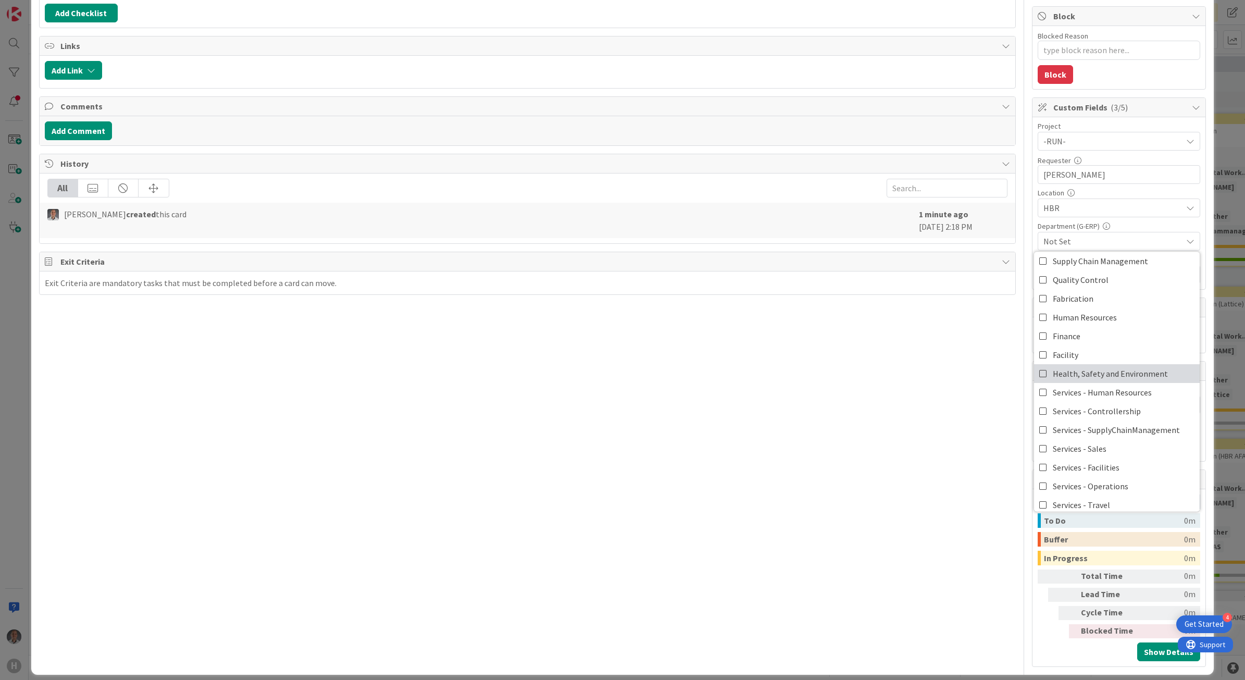
scroll to position [86, 0]
click at [1123, 419] on link "Services - Facilities" at bounding box center [1117, 422] width 166 height 19
drag, startPoint x: 946, startPoint y: 424, endPoint x: 1029, endPoint y: 355, distance: 108.7
click at [946, 423] on div "Title 52 / 128 [PowerApps] Access Control not registering Exit time Description…" at bounding box center [527, 255] width 977 height 821
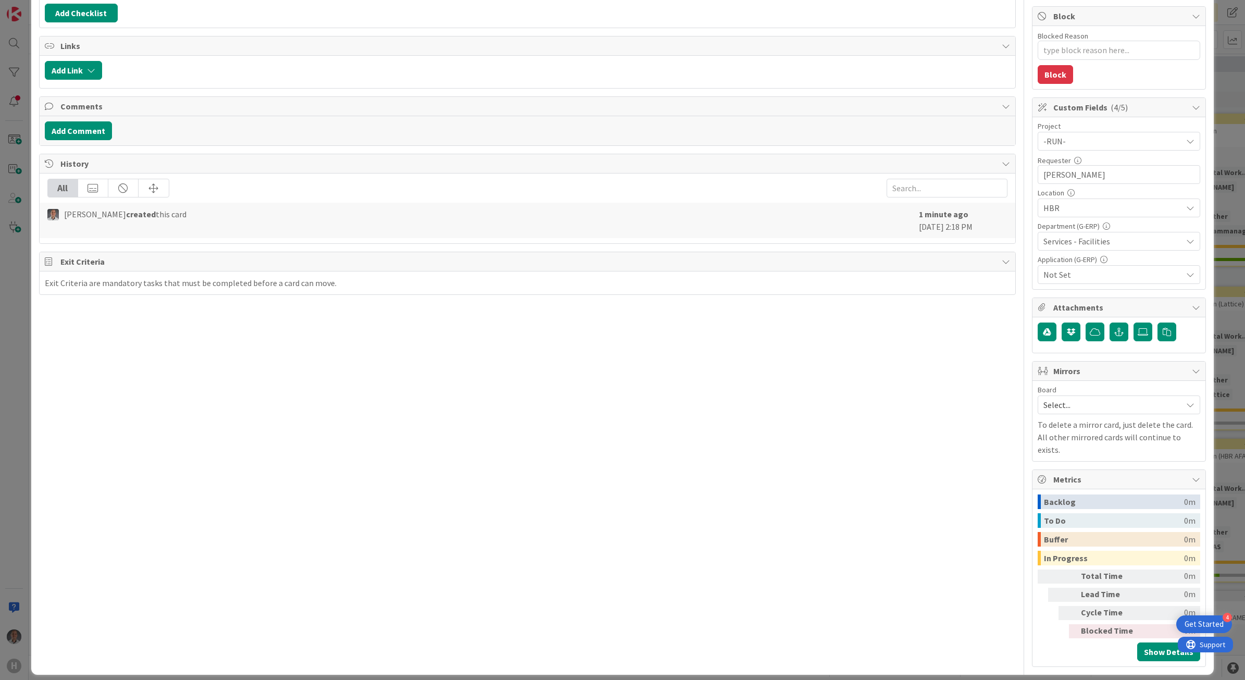
click at [1058, 272] on span "Not Set" at bounding box center [1112, 274] width 139 height 12
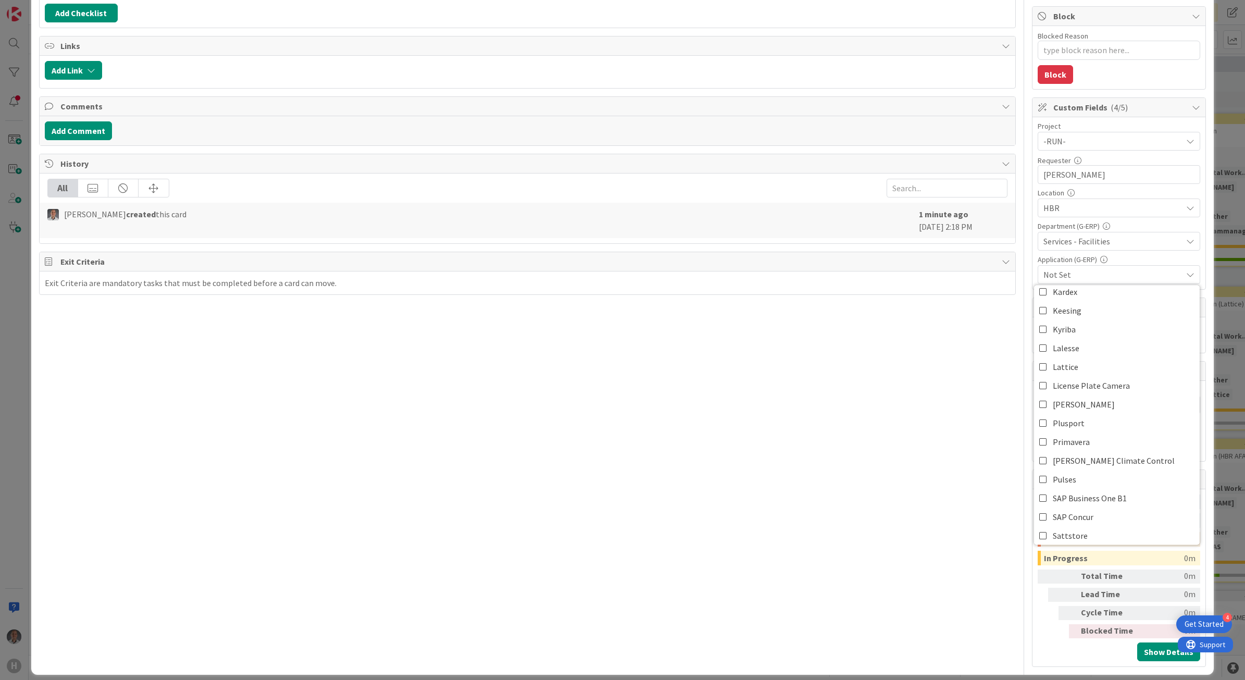
scroll to position [480, 0]
click at [1063, 513] on link "Other" at bounding box center [1117, 512] width 166 height 19
click at [952, 500] on div "Title 52 / 128 [PowerApps] Access Control not registering Exit time Description…" at bounding box center [527, 255] width 977 height 821
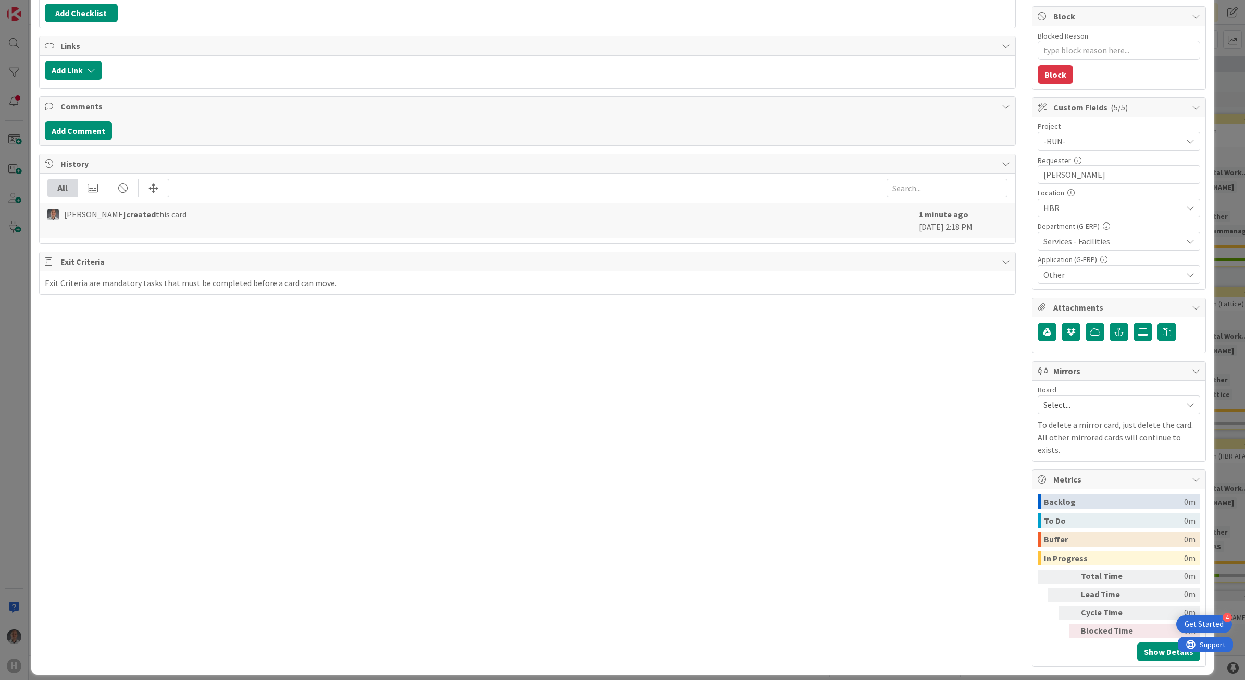
click at [1091, 274] on span "Other" at bounding box center [1112, 274] width 139 height 12
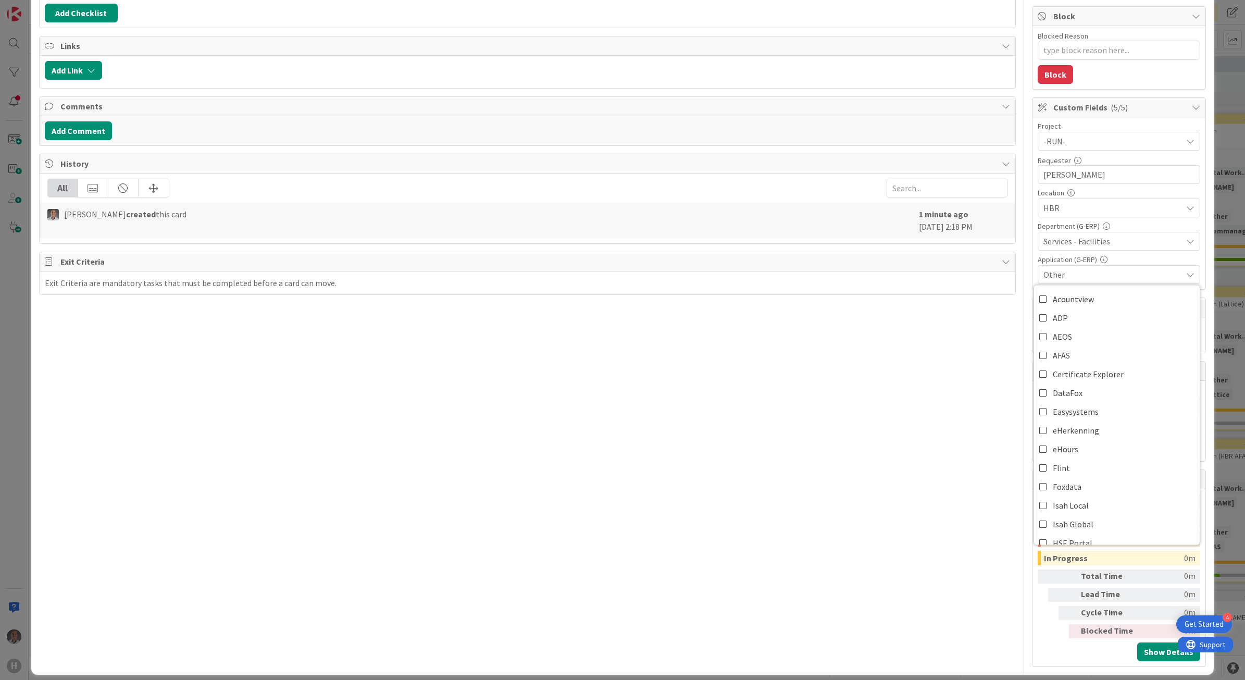
click at [865, 423] on div "Title 52 / 128 [PowerApps] Access Control not registering Exit time Description…" at bounding box center [527, 255] width 977 height 821
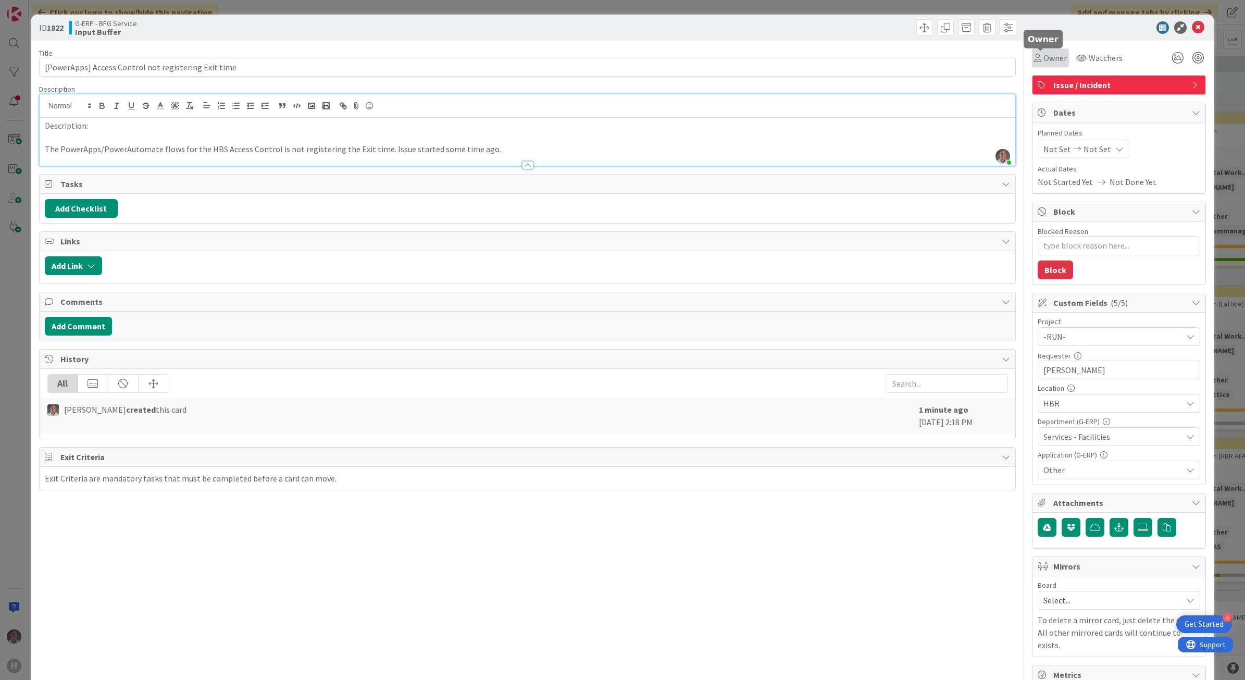
click at [1043, 60] on span "Owner" at bounding box center [1054, 58] width 23 height 12
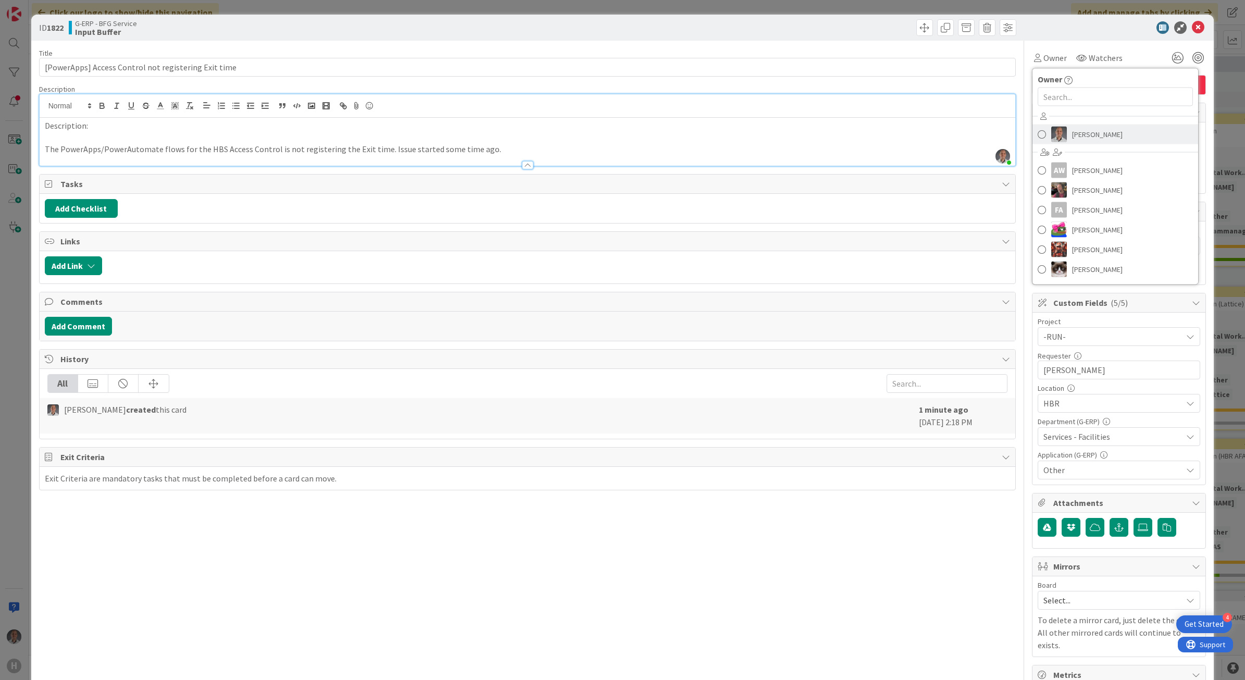
click at [1072, 134] on span "[PERSON_NAME]" at bounding box center [1097, 135] width 51 height 16
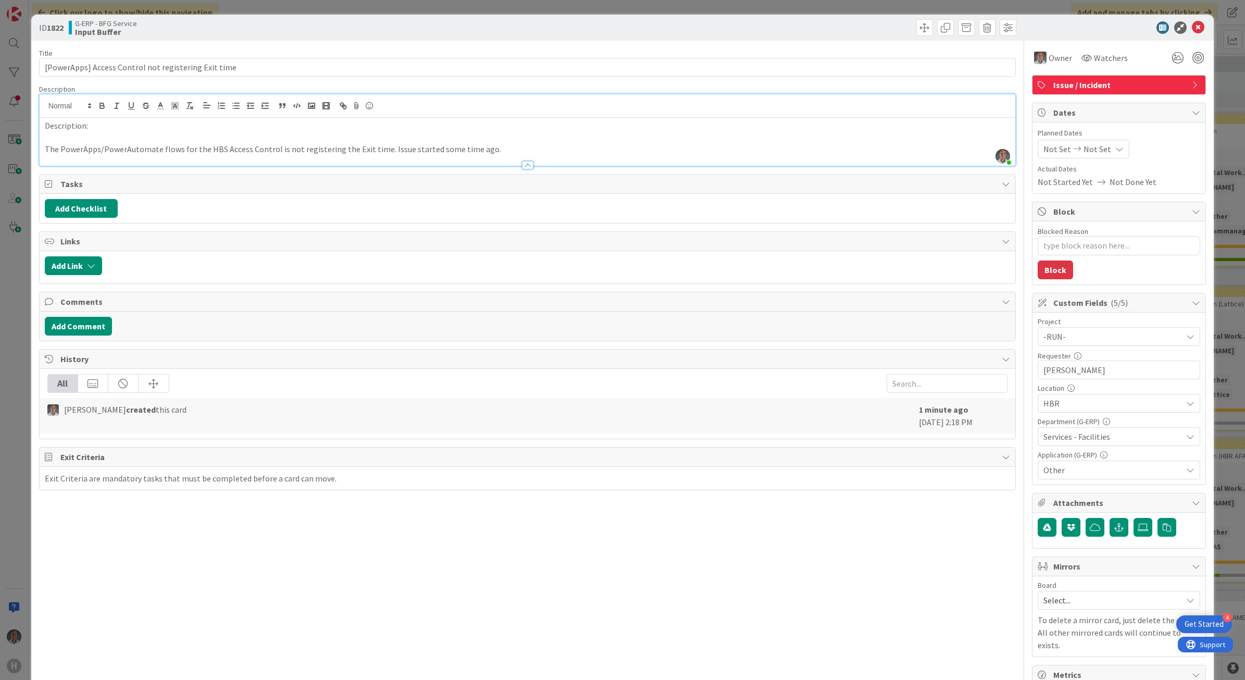
type textarea "x"
click at [1192, 27] on icon at bounding box center [1197, 27] width 12 height 12
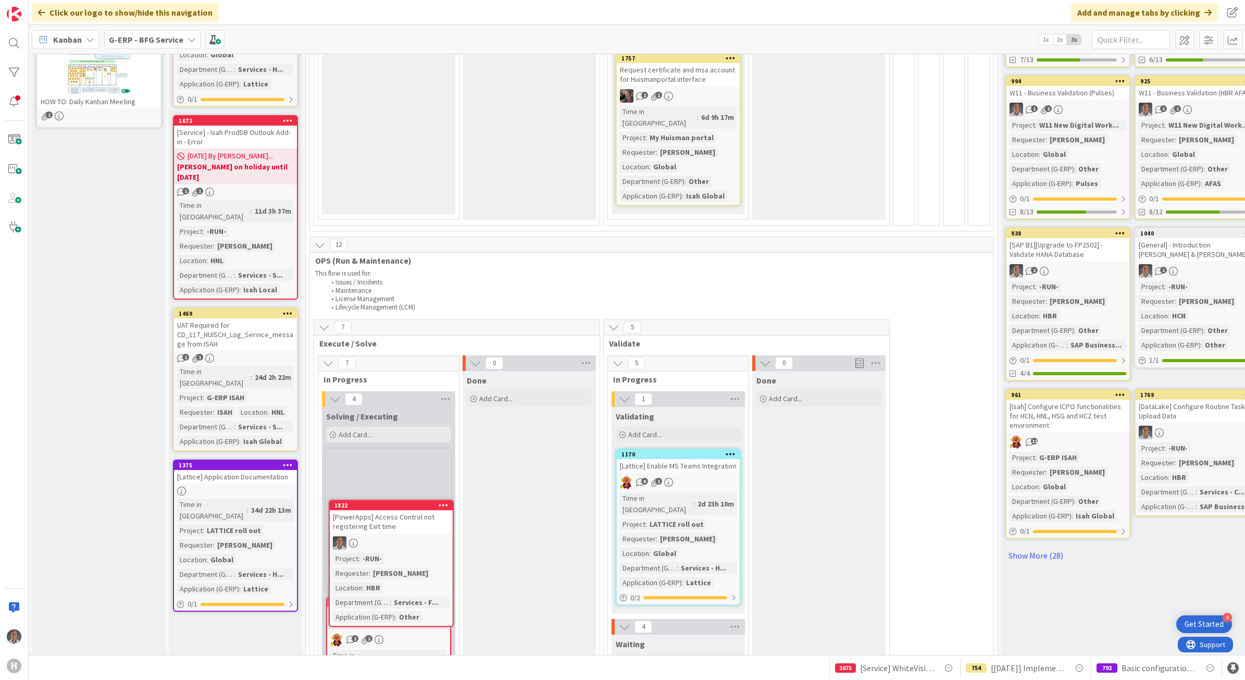
scroll to position [371, 0]
